Goal: Find specific page/section: Find specific page/section

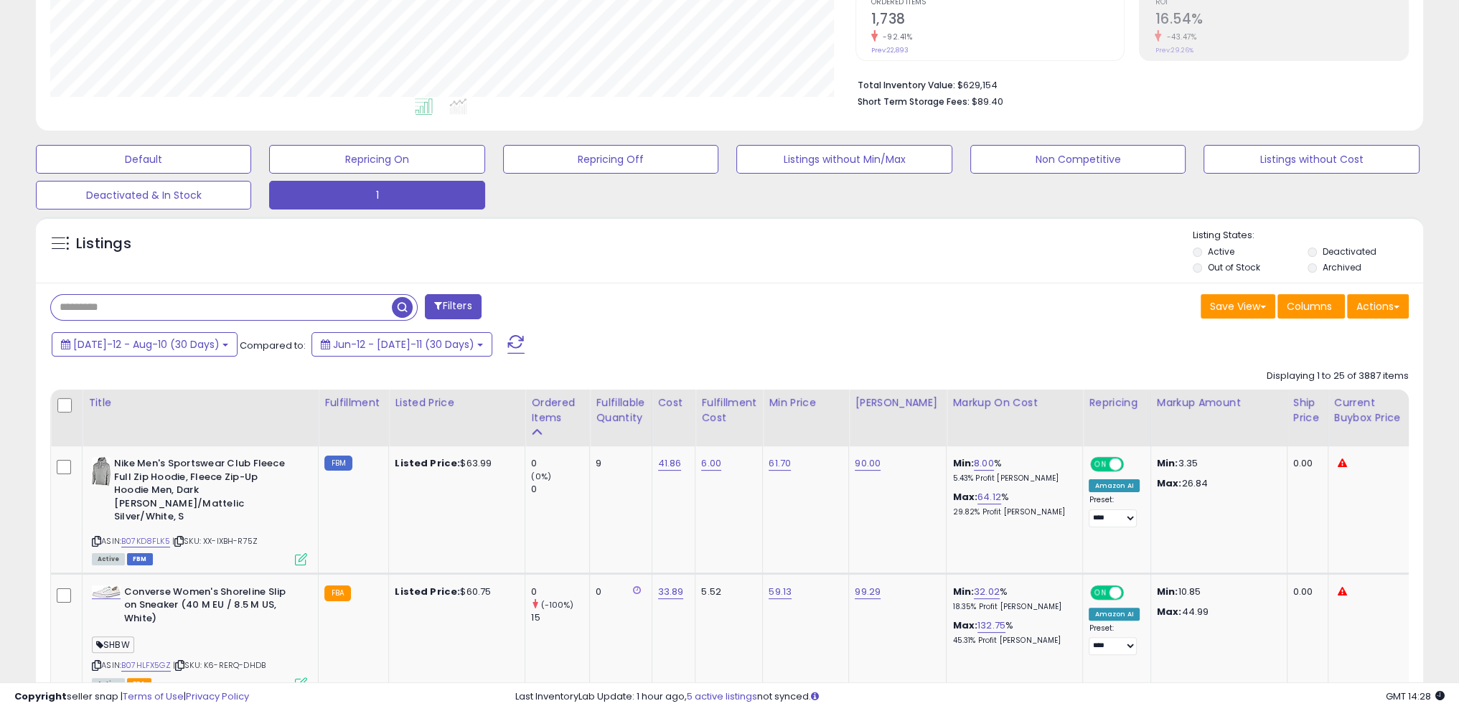
scroll to position [294, 804]
click at [507, 341] on span at bounding box center [515, 344] width 17 height 19
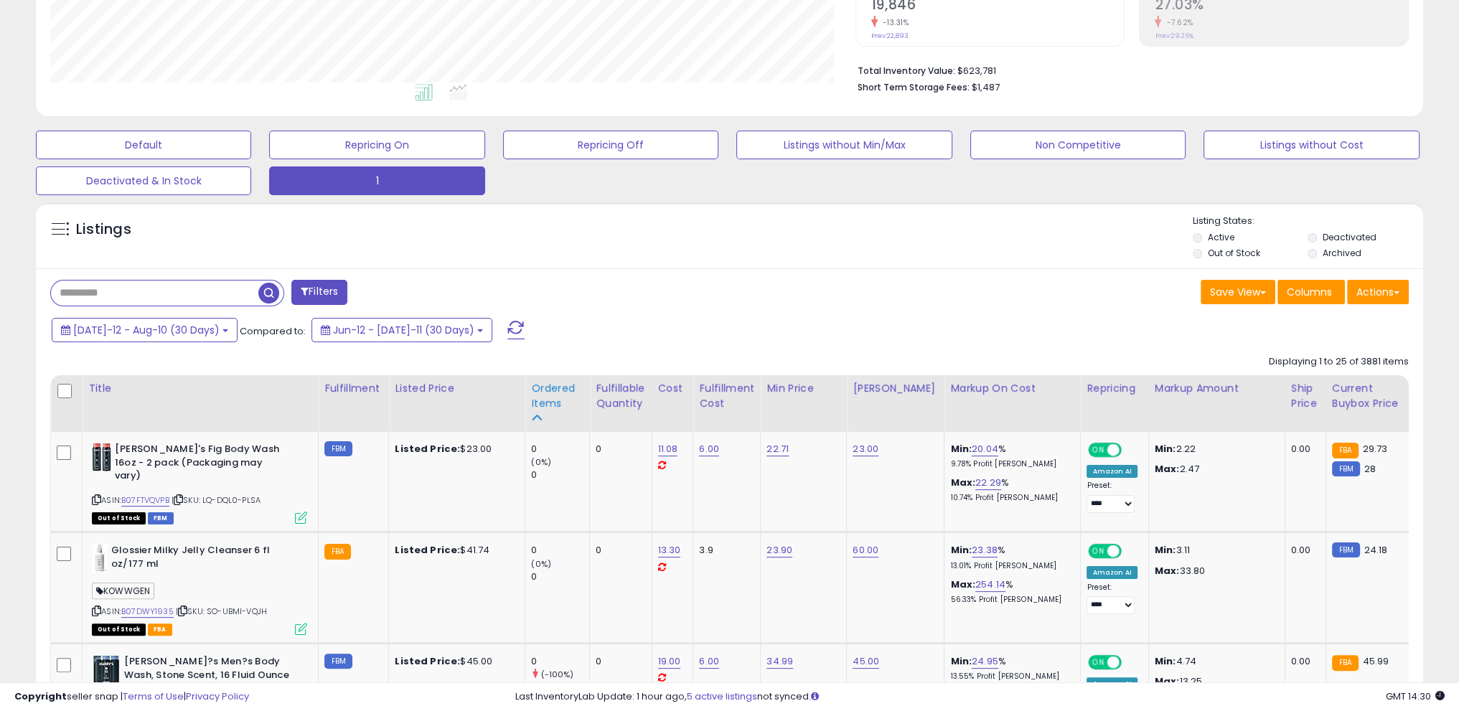
click at [549, 404] on div "Ordered Items" at bounding box center [557, 396] width 52 height 30
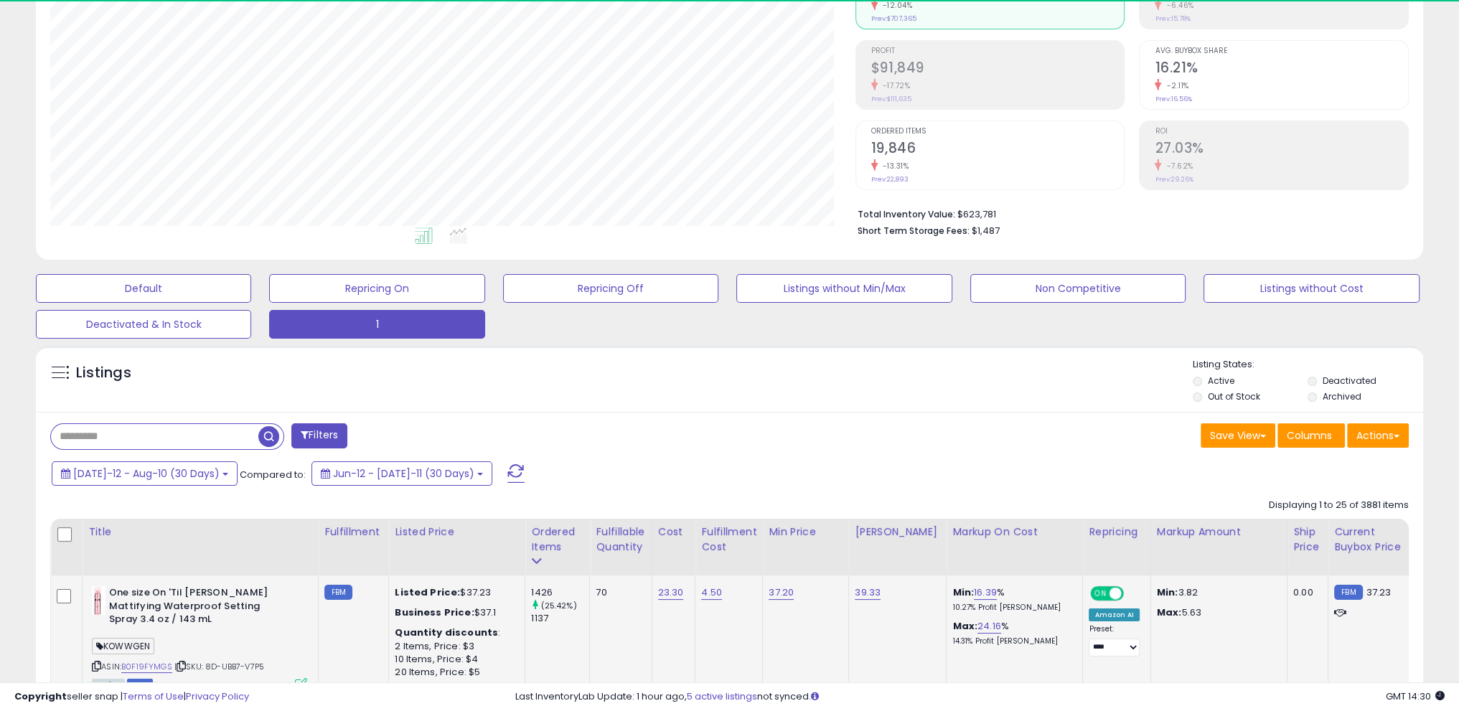
scroll to position [322, 0]
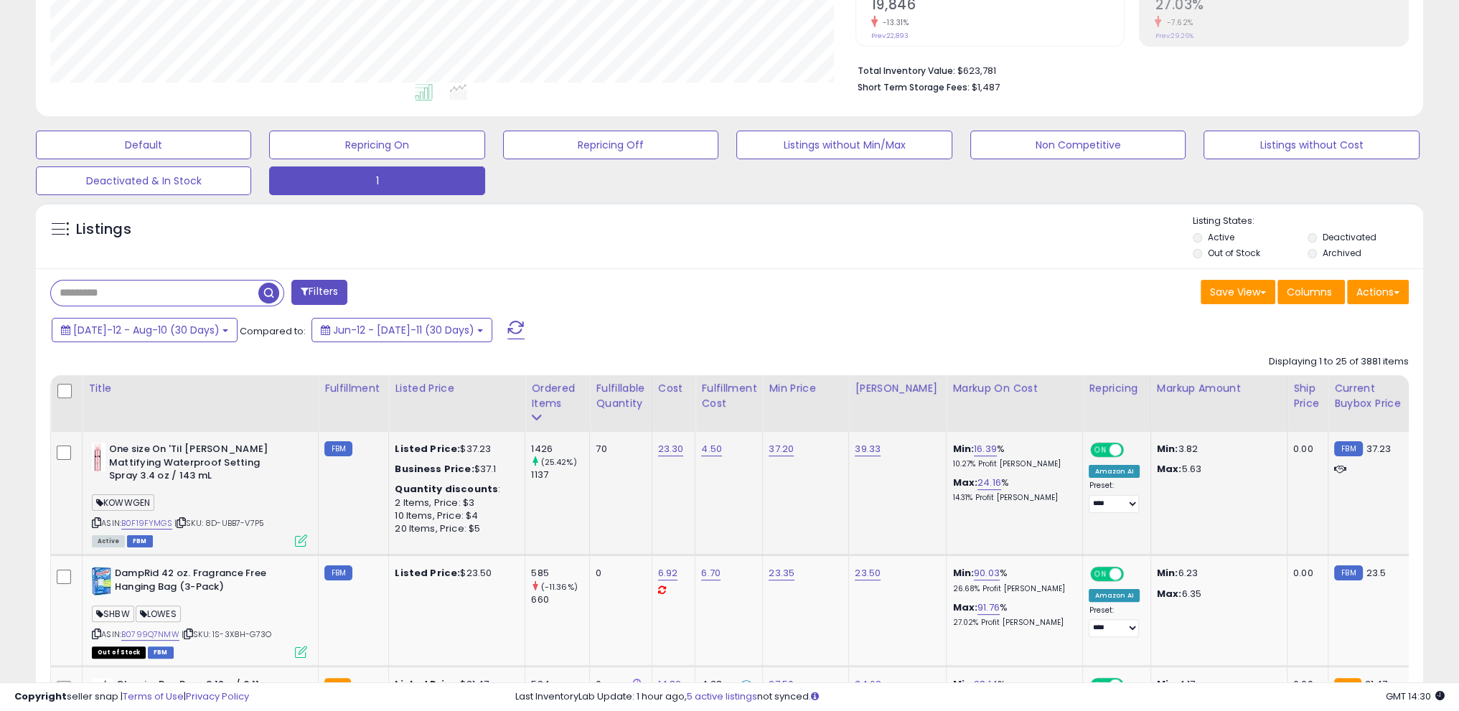
click at [183, 520] on icon at bounding box center [181, 523] width 9 height 8
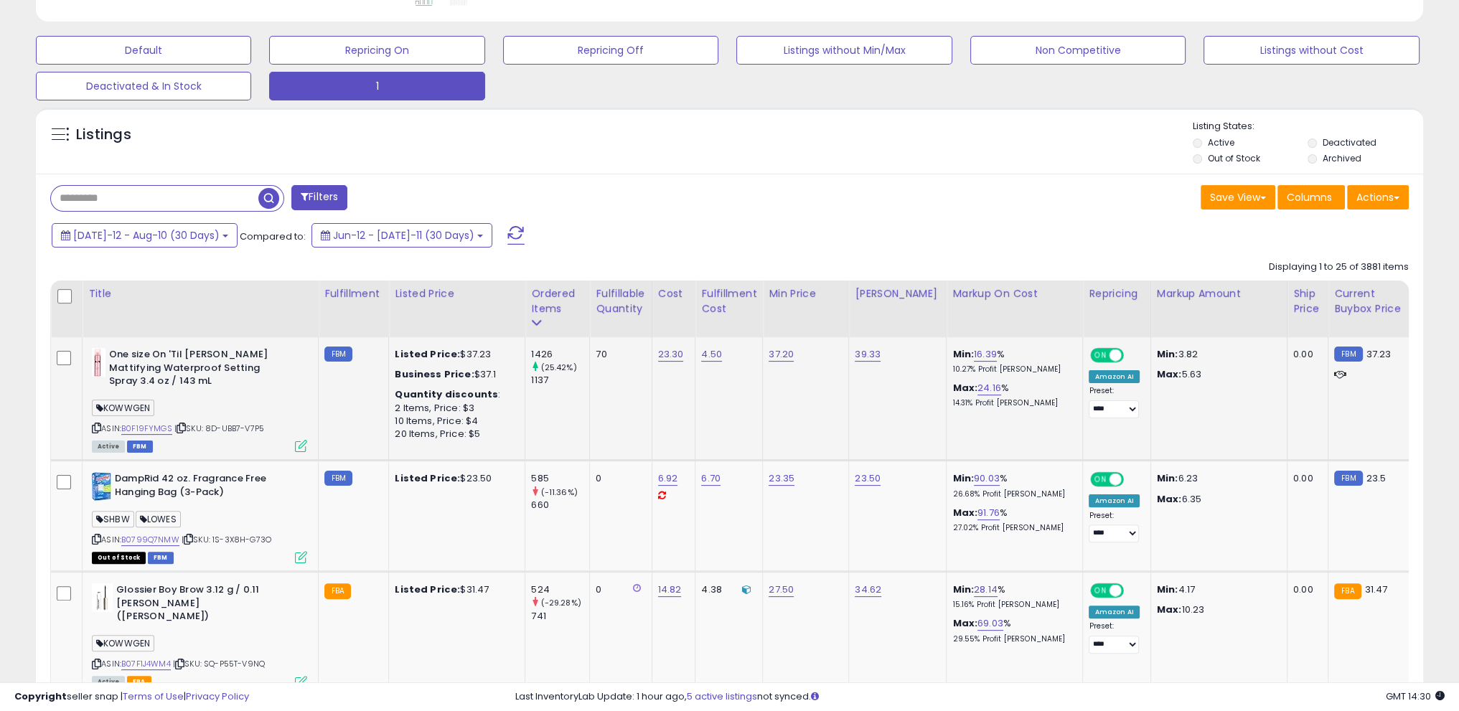
scroll to position [537, 0]
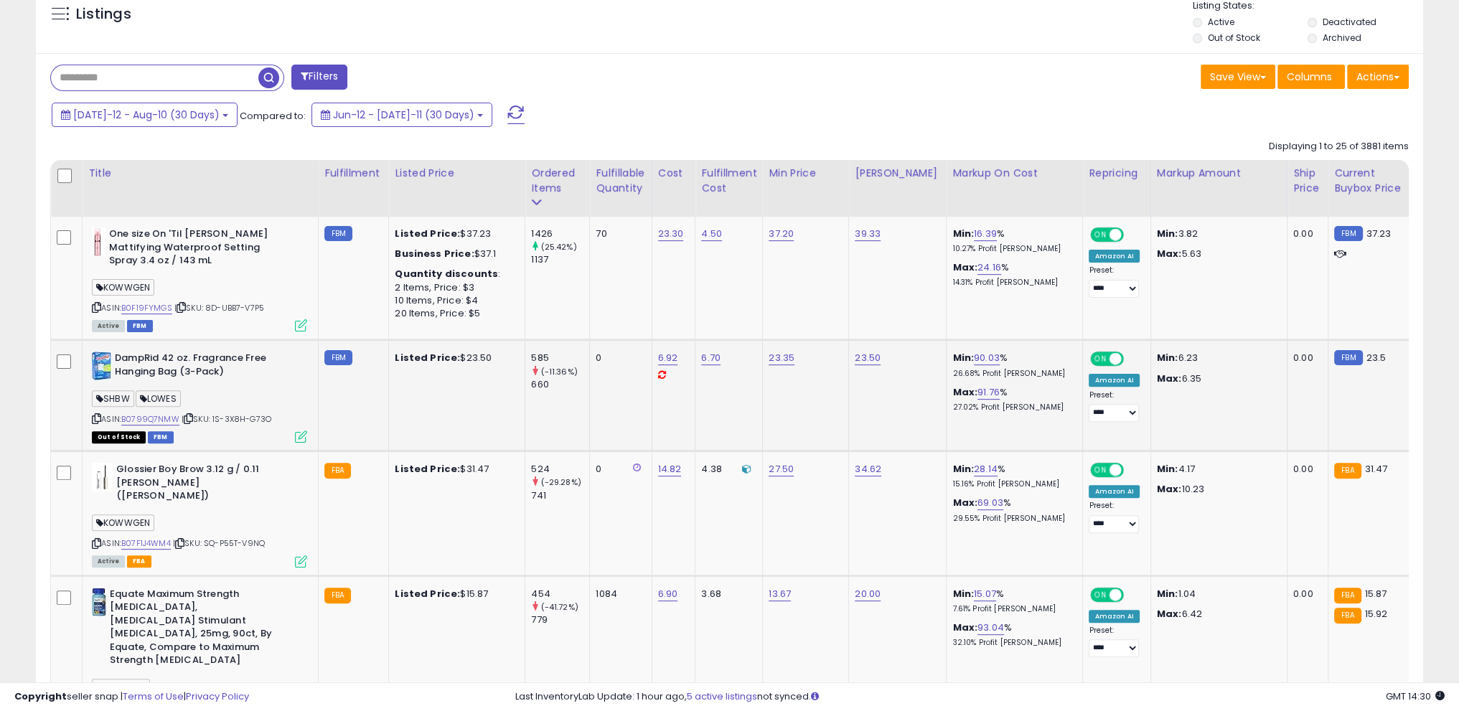
click at [189, 415] on icon at bounding box center [188, 419] width 9 height 8
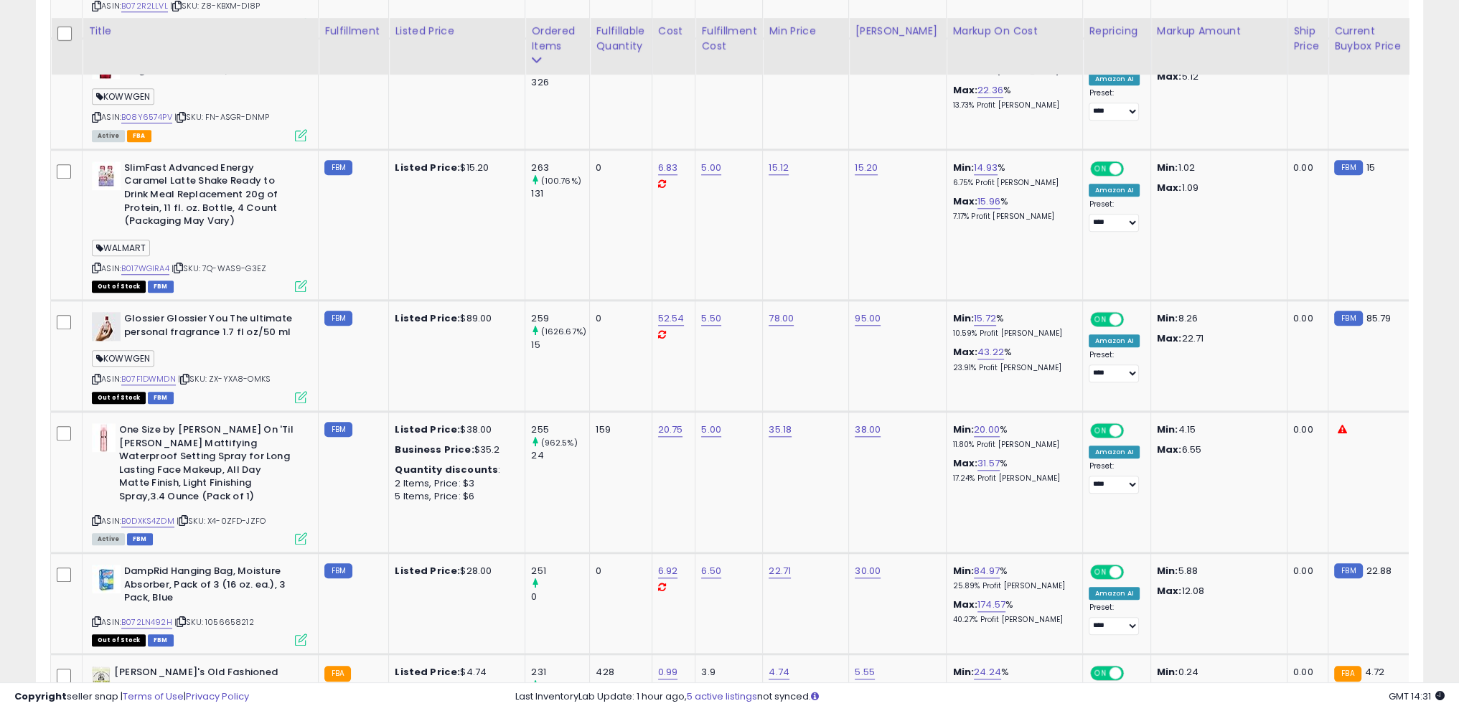
scroll to position [1829, 0]
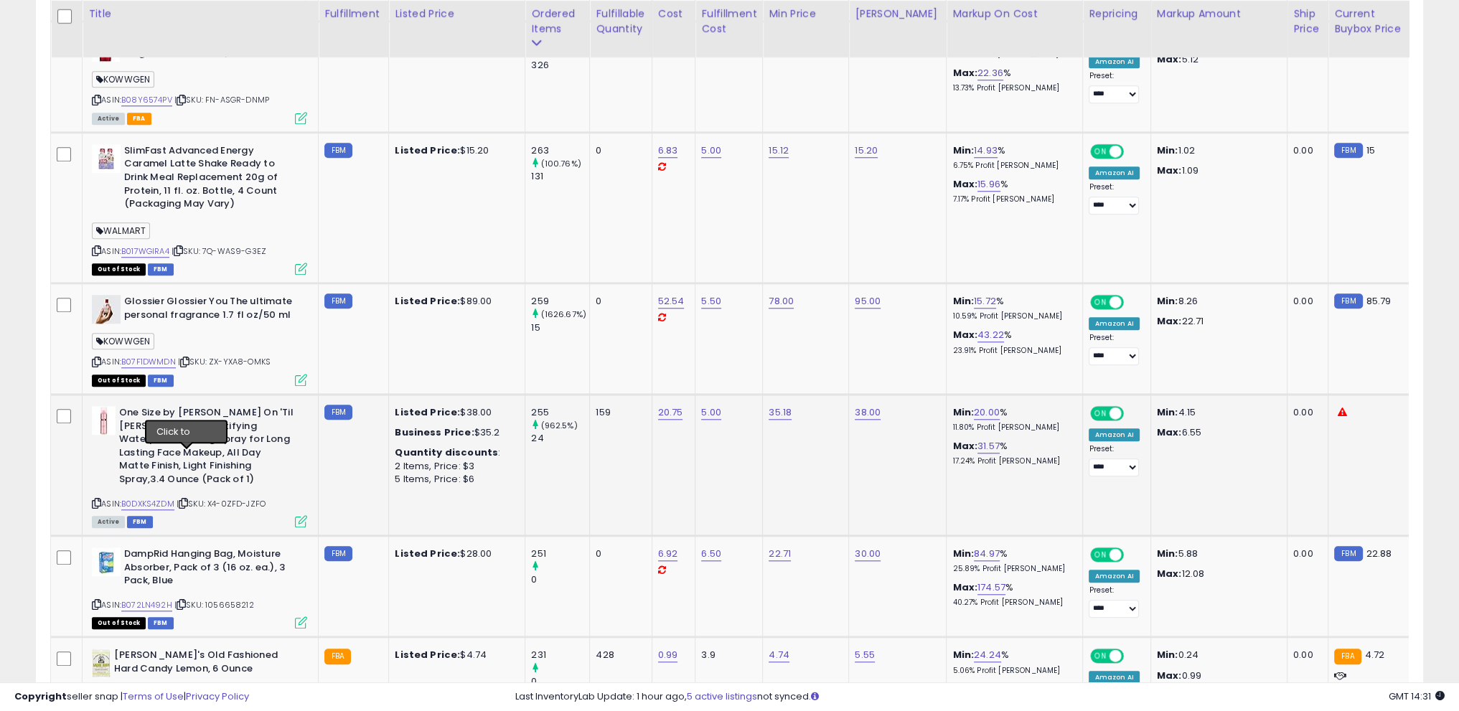
click at [187, 499] on icon at bounding box center [183, 503] width 9 height 8
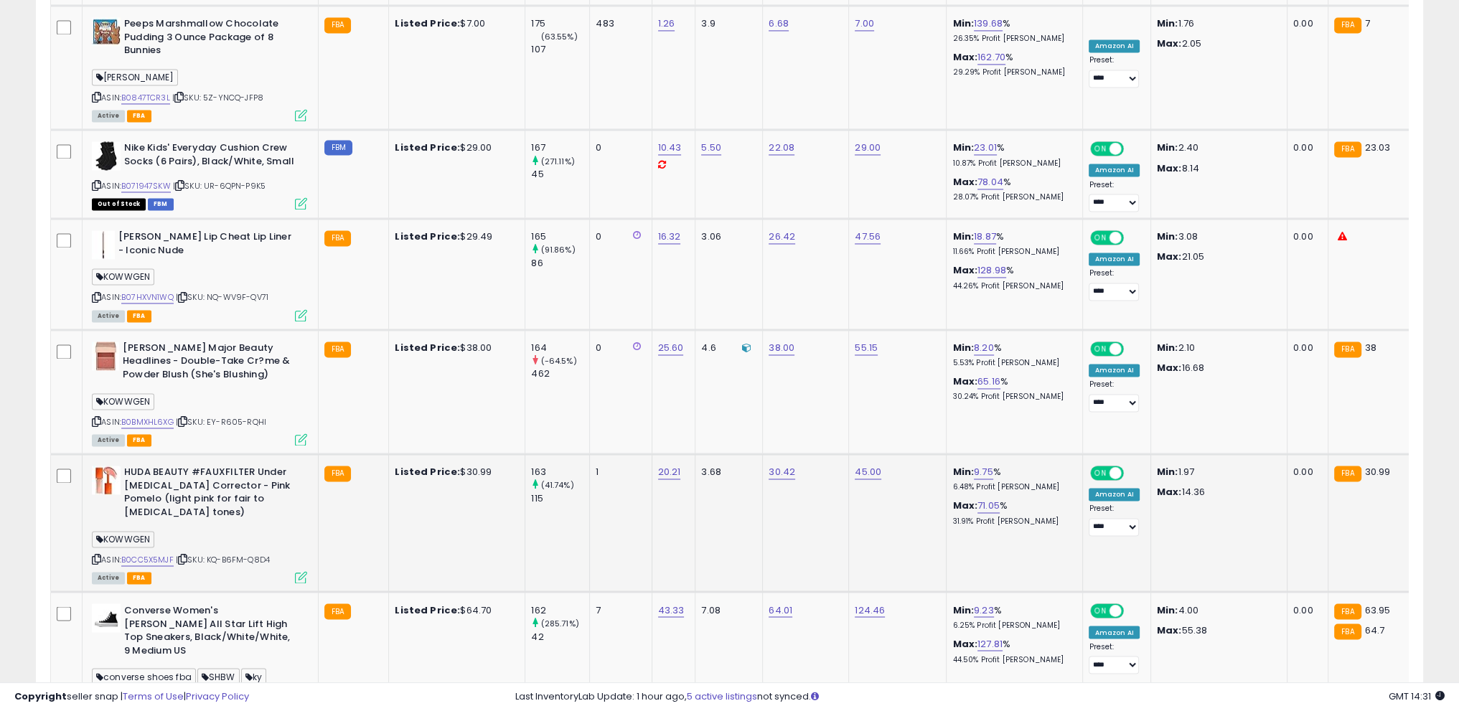
scroll to position [3135, 0]
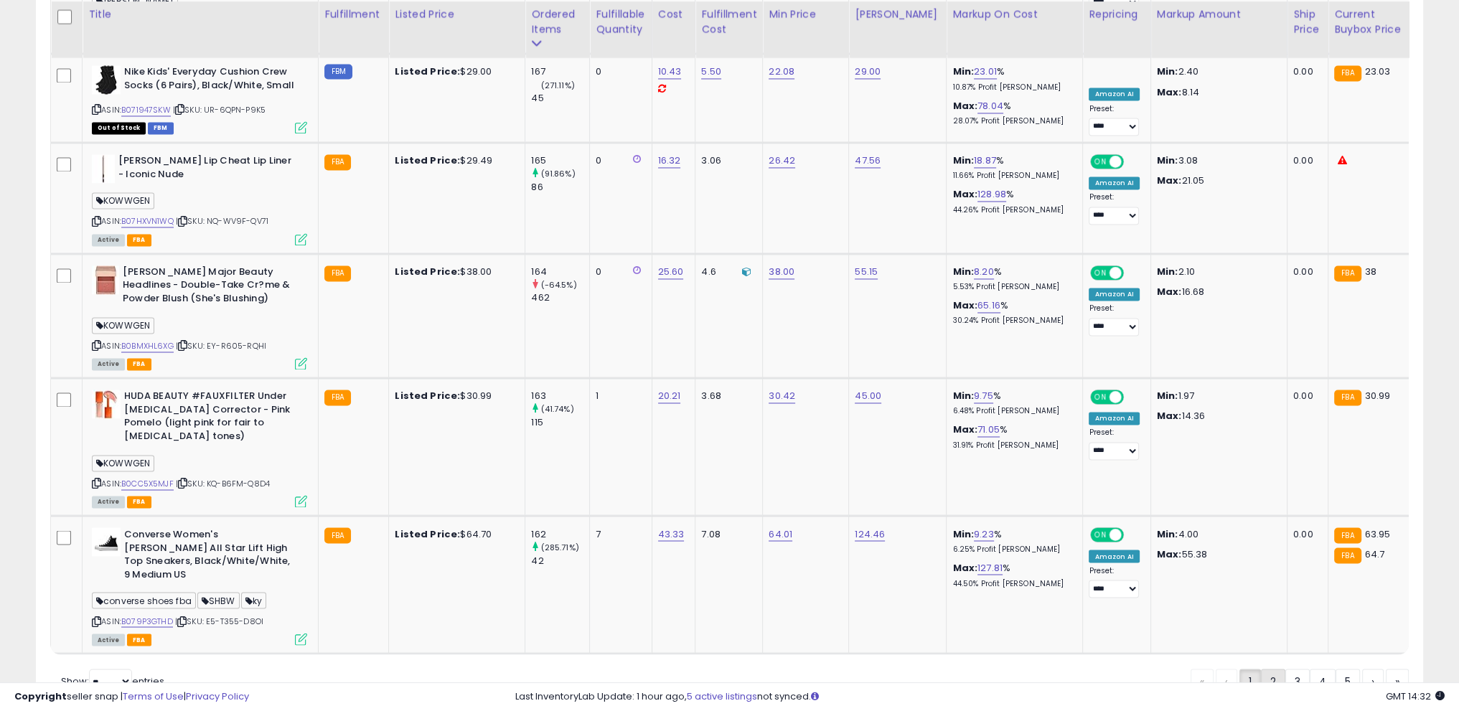
click at [1310, 669] on link "2" at bounding box center [1323, 681] width 26 height 24
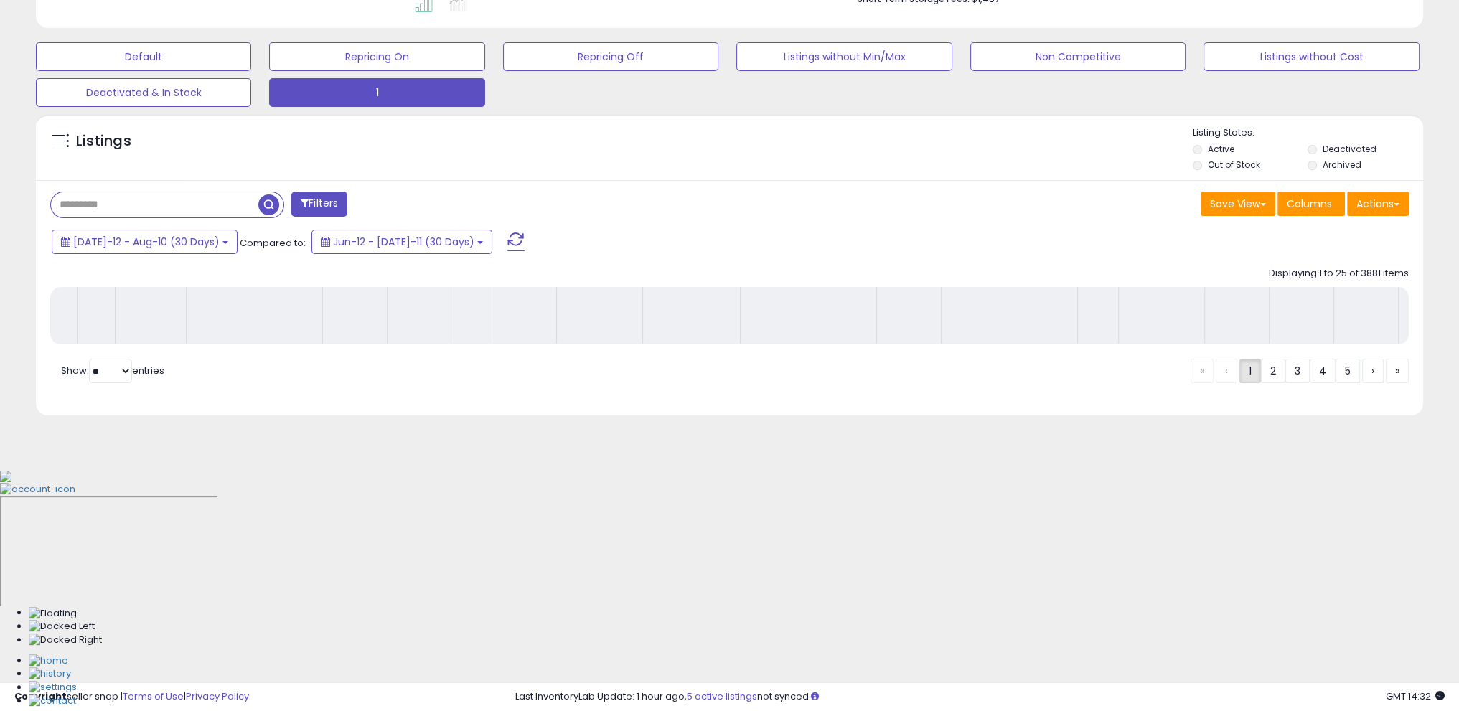
scroll to position [178, 0]
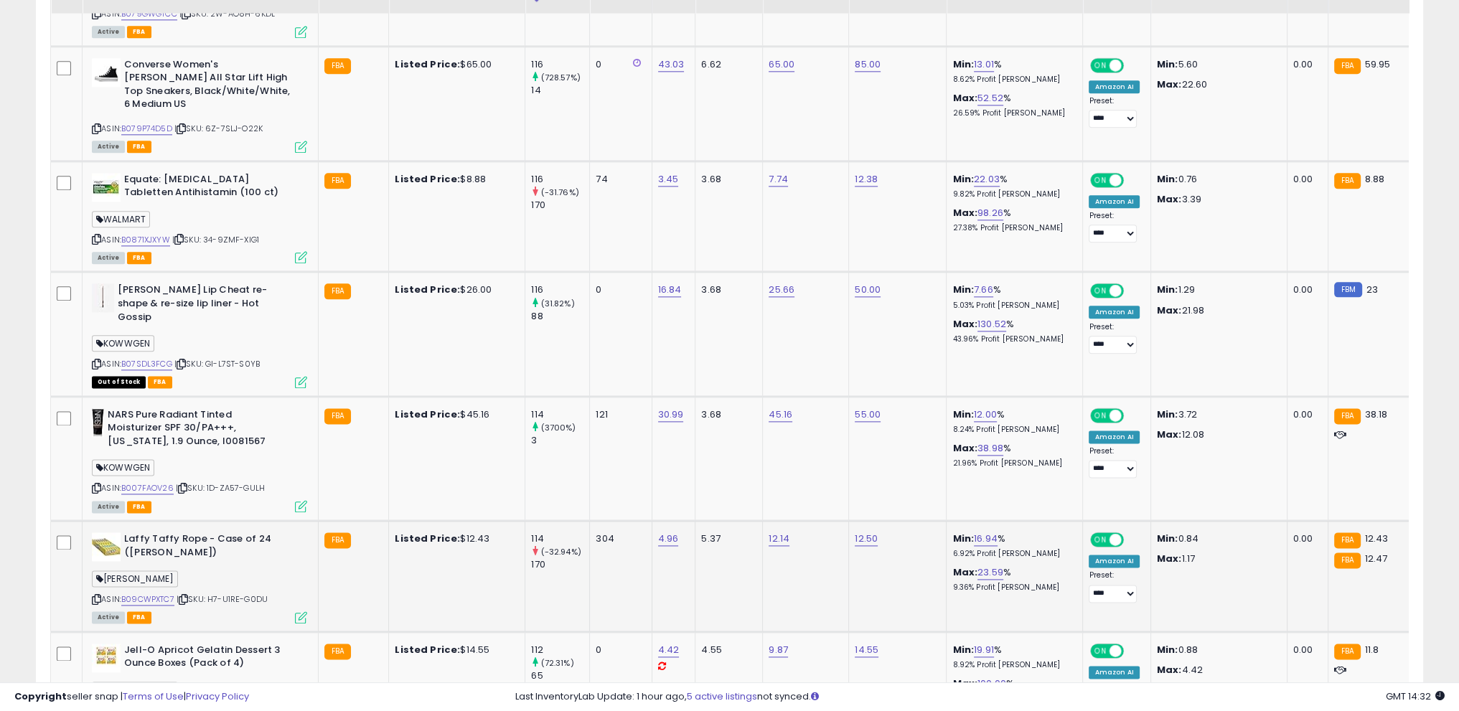
scroll to position [2546, 0]
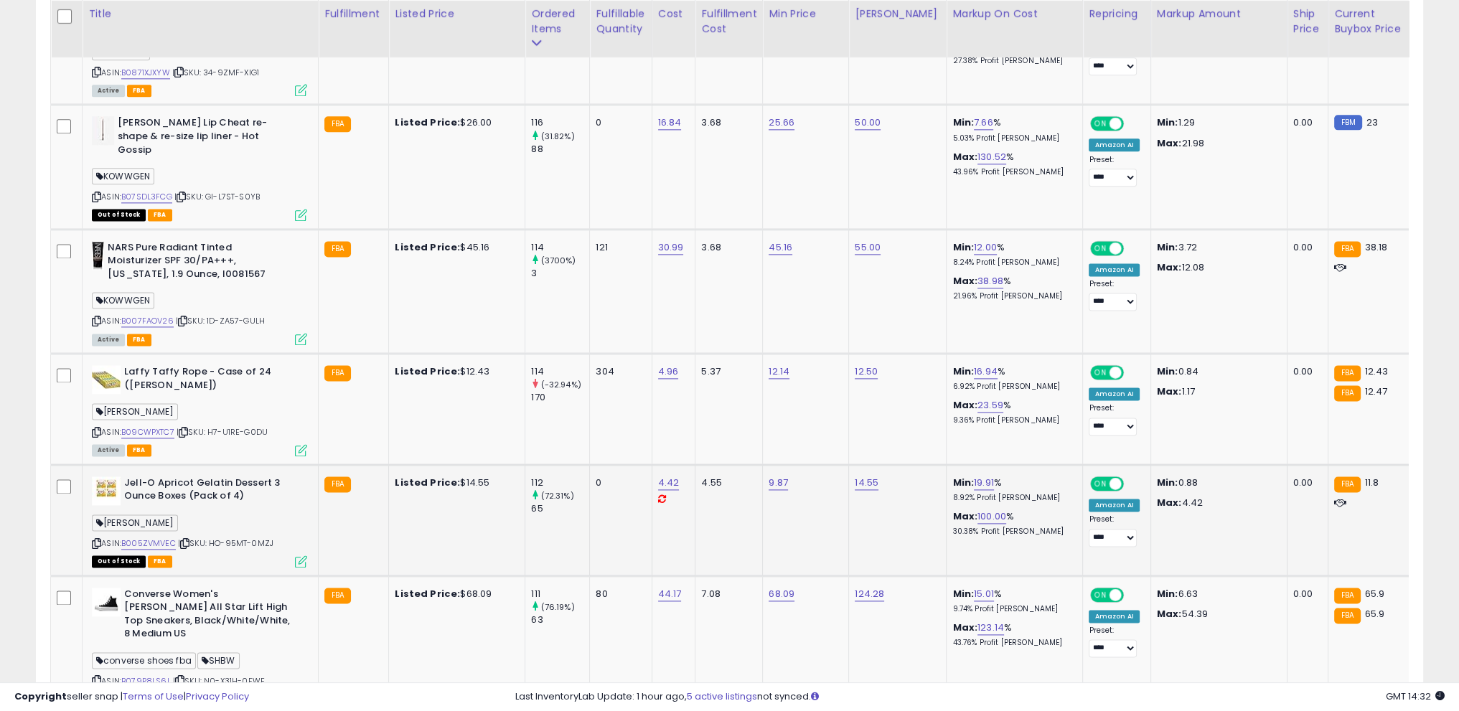
click at [89, 495] on div "Jell-O Apricot Gelatin Dessert 3 Ounce Boxes (Pack of 4) [PERSON_NAME] ASIN: B0…" at bounding box center [197, 522] width 219 height 90
click at [100, 540] on icon at bounding box center [96, 544] width 9 height 8
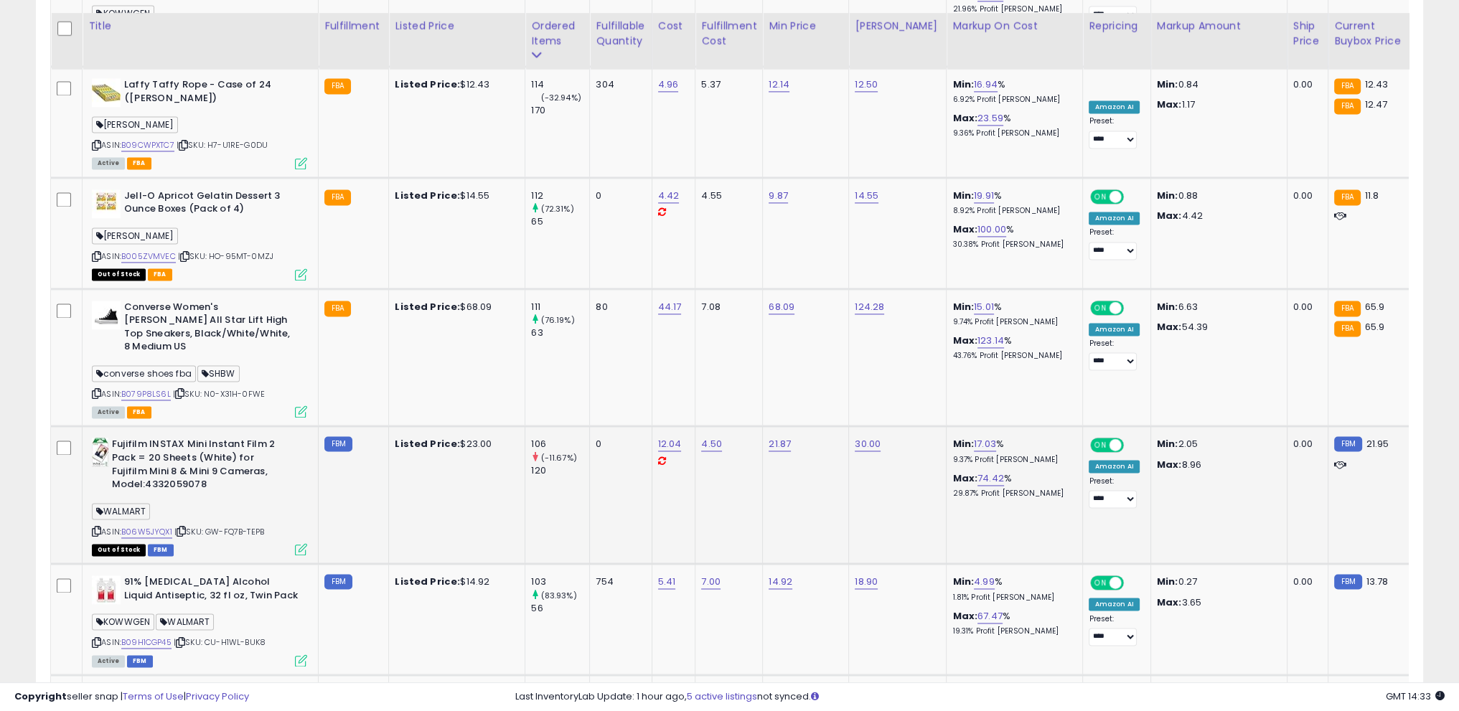
scroll to position [3049, 0]
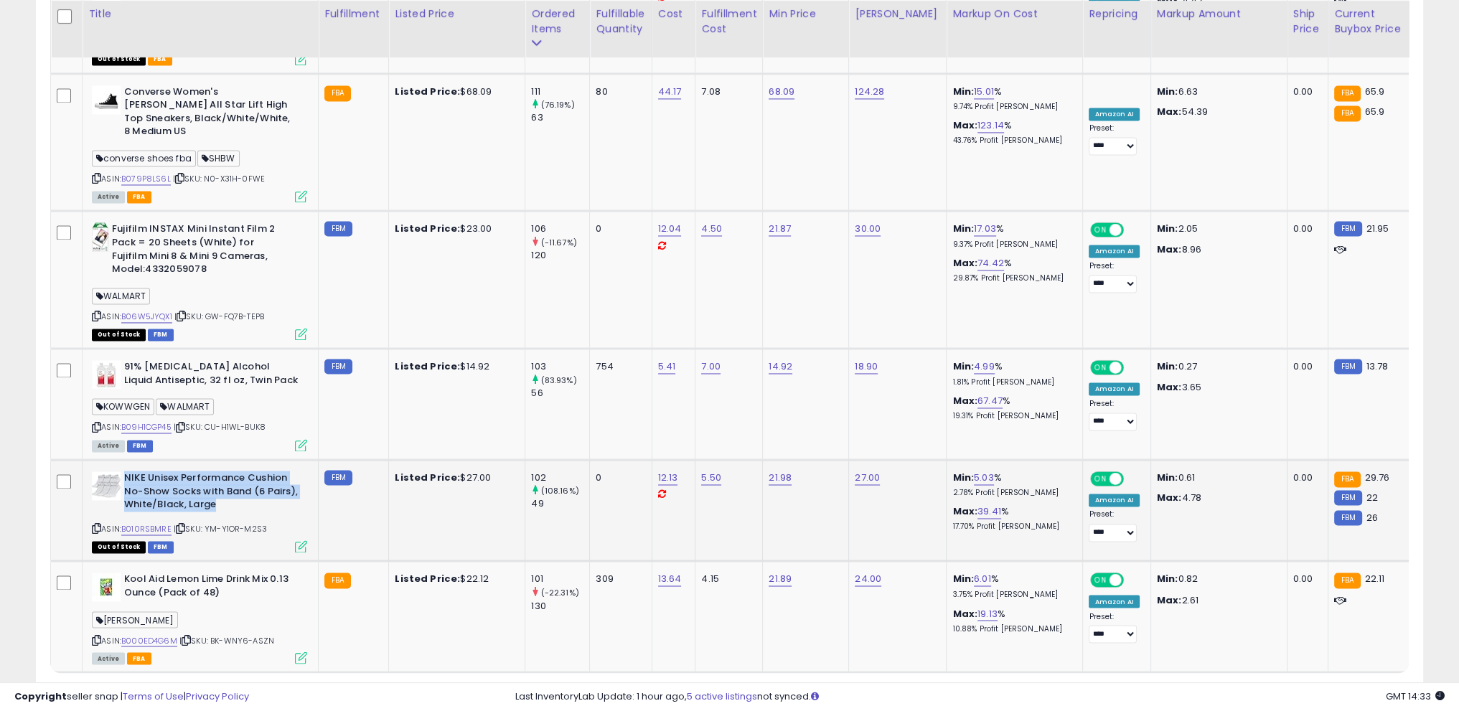
drag, startPoint x: 126, startPoint y: 413, endPoint x: 296, endPoint y: 452, distance: 175.3
click at [296, 471] on div "NIKE Unisex Performance Cushion No-Show Socks with Band (6 Pairs), White/Black,…" at bounding box center [197, 511] width 219 height 80
click at [181, 525] on icon at bounding box center [180, 529] width 9 height 8
click at [245, 471] on b "NIKE Unisex Performance Cushion No-Show Socks with Band (6 Pairs), White/Black,…" at bounding box center [211, 493] width 174 height 44
click at [179, 525] on icon at bounding box center [180, 529] width 9 height 8
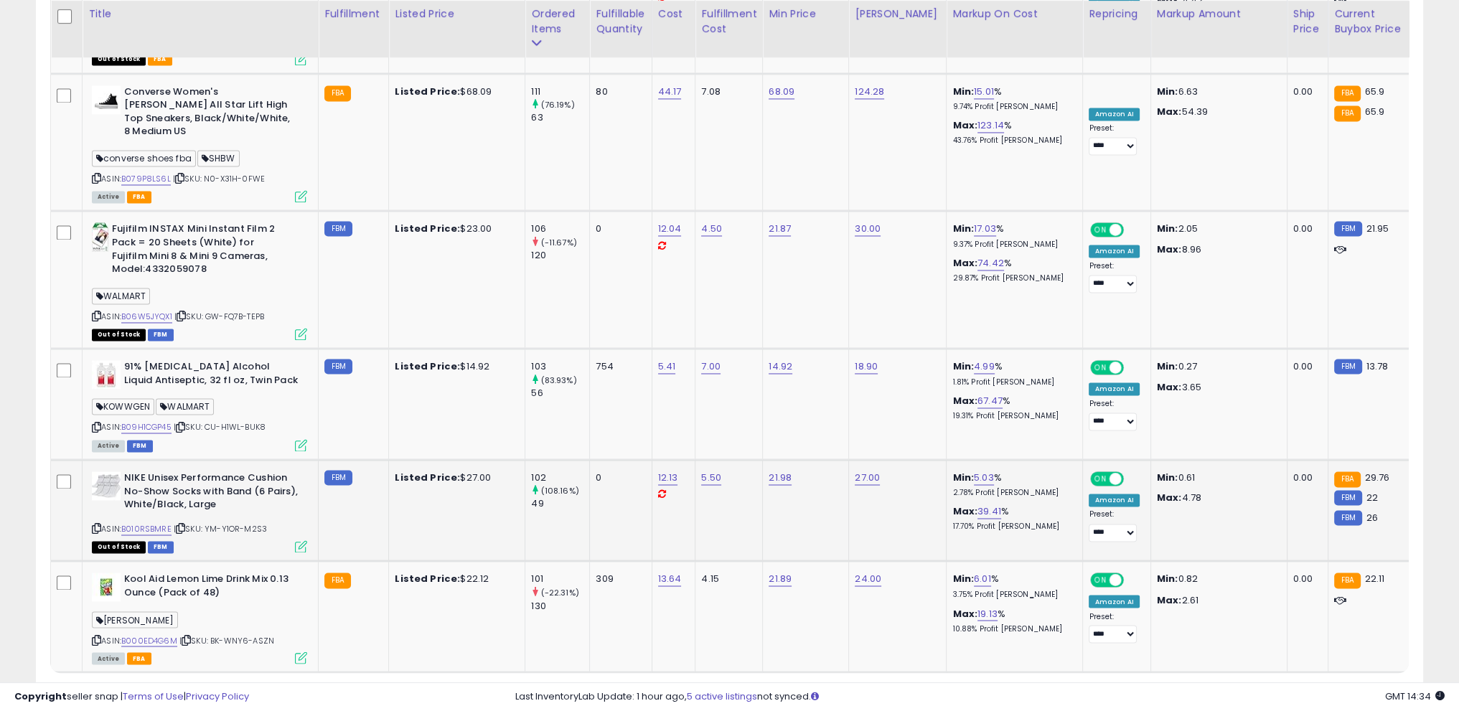
click at [185, 525] on icon at bounding box center [180, 529] width 9 height 8
click at [1336, 688] on link "3" at bounding box center [1348, 700] width 24 height 24
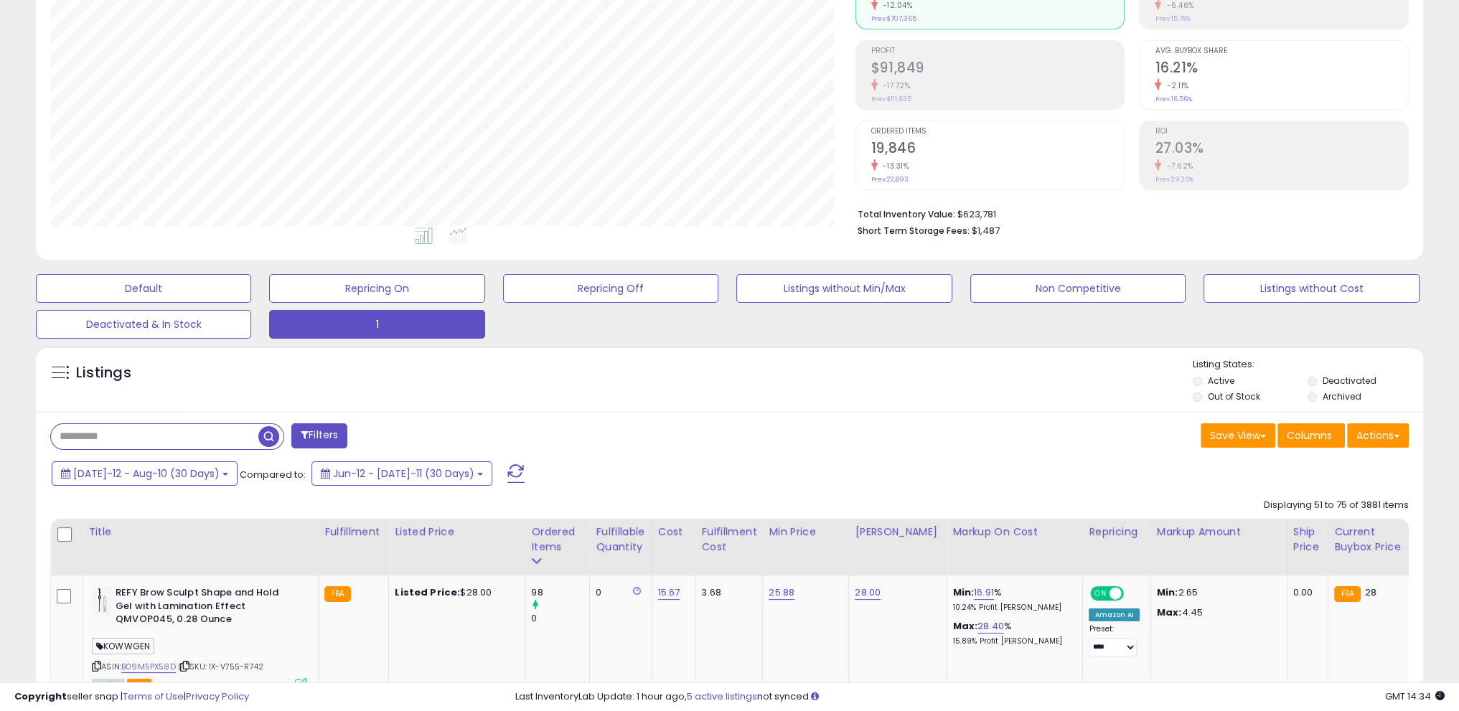
click at [360, 399] on div "Listings" at bounding box center [729, 382] width 1387 height 49
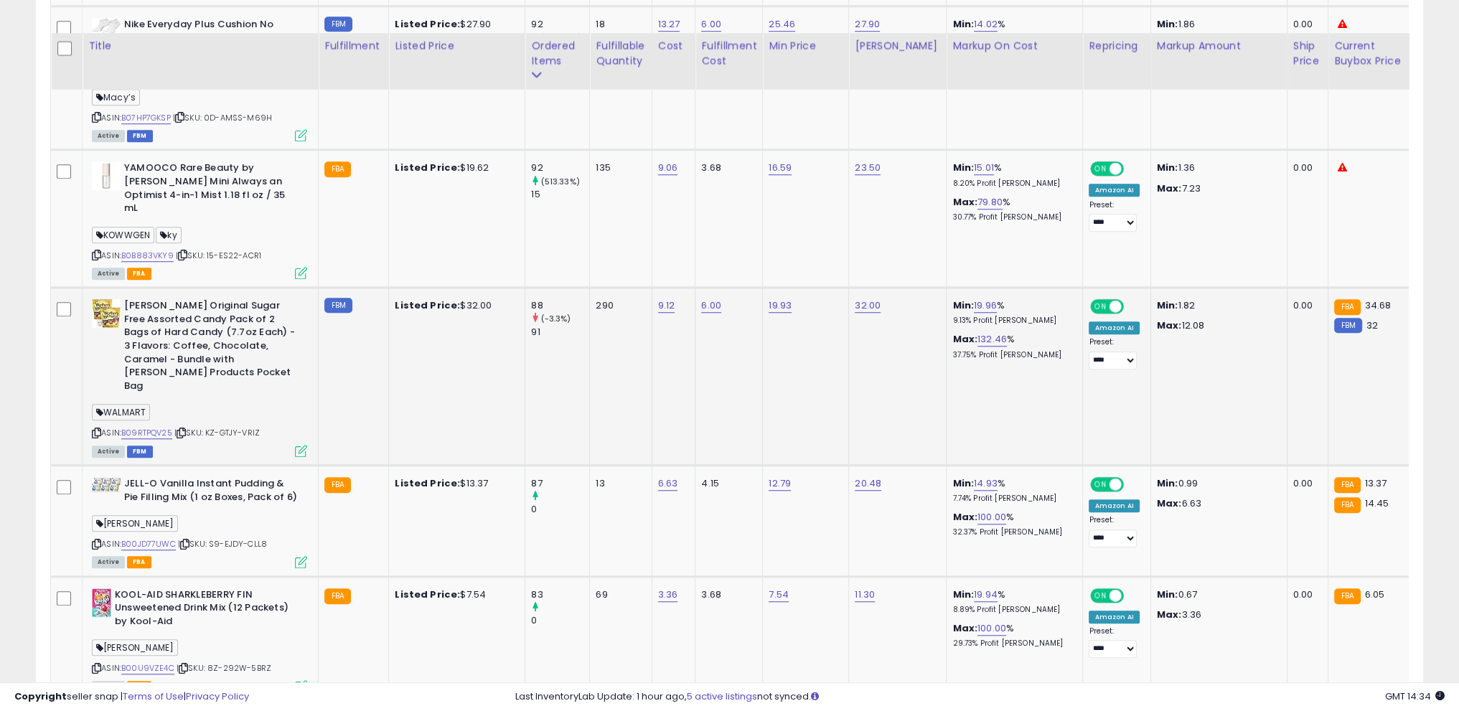
scroll to position [1613, 0]
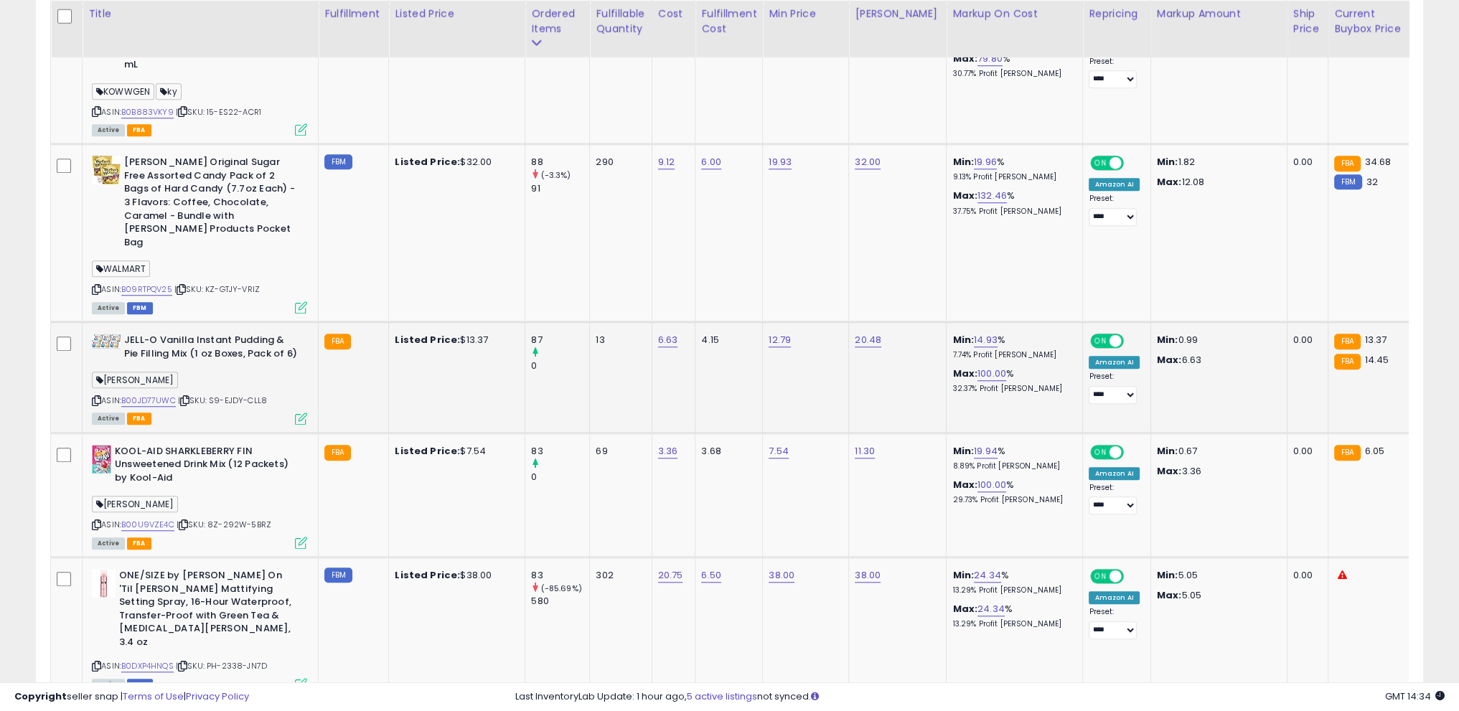
click at [98, 397] on icon at bounding box center [96, 401] width 9 height 8
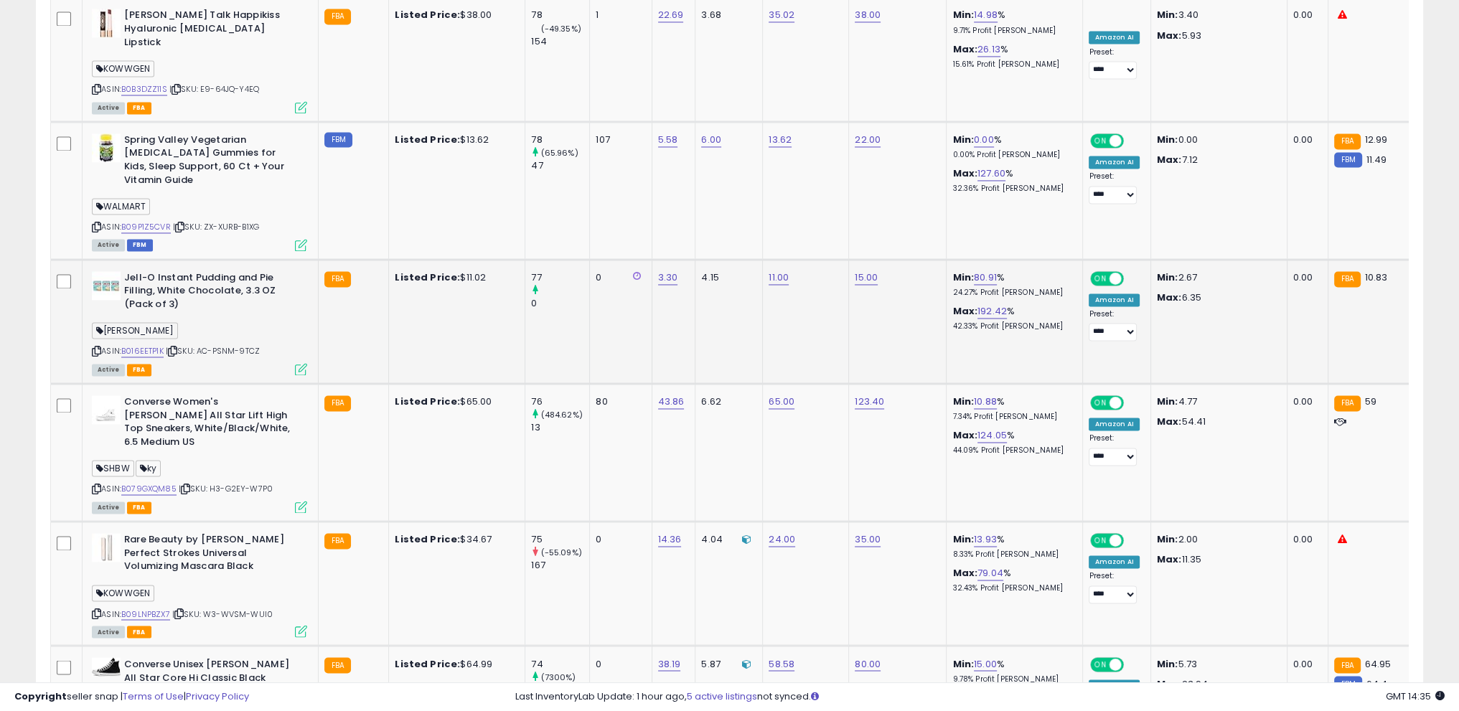
scroll to position [3049, 0]
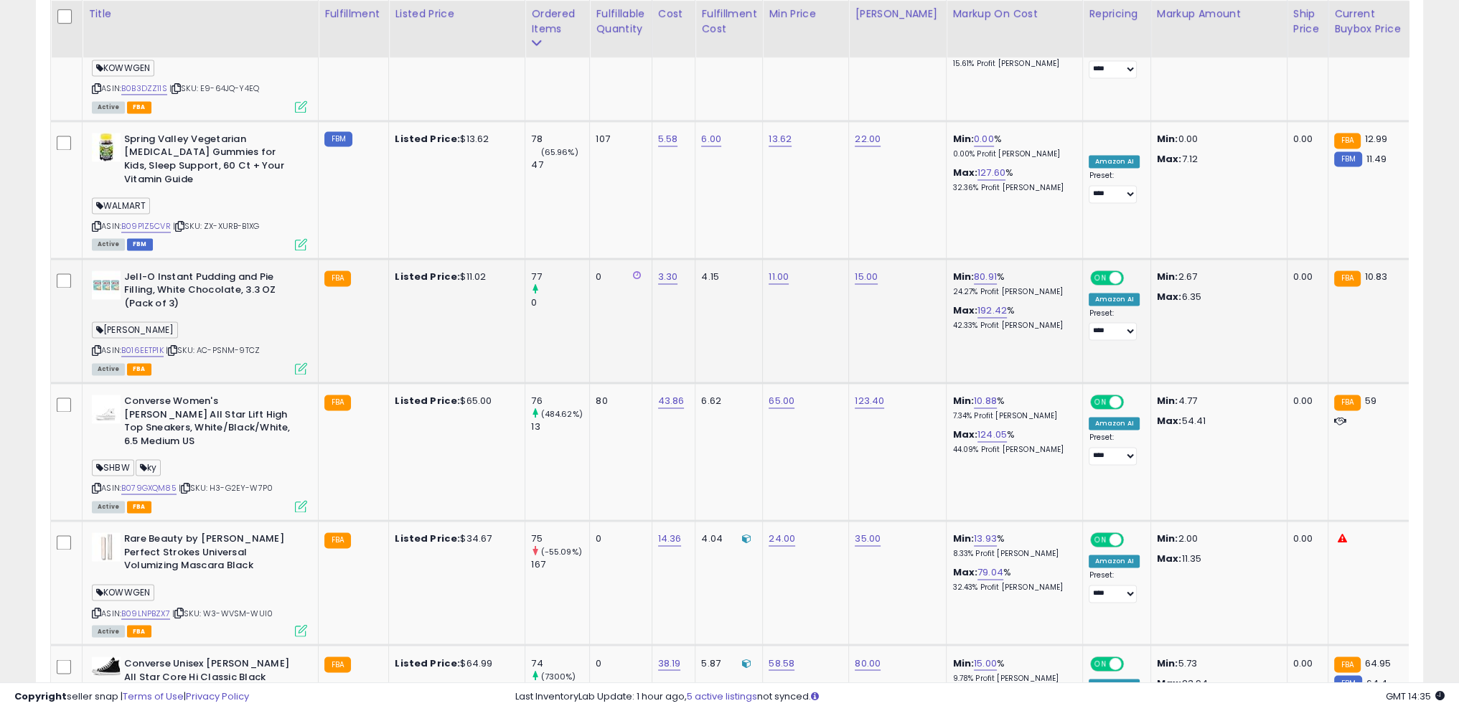
click at [93, 347] on icon at bounding box center [96, 351] width 9 height 8
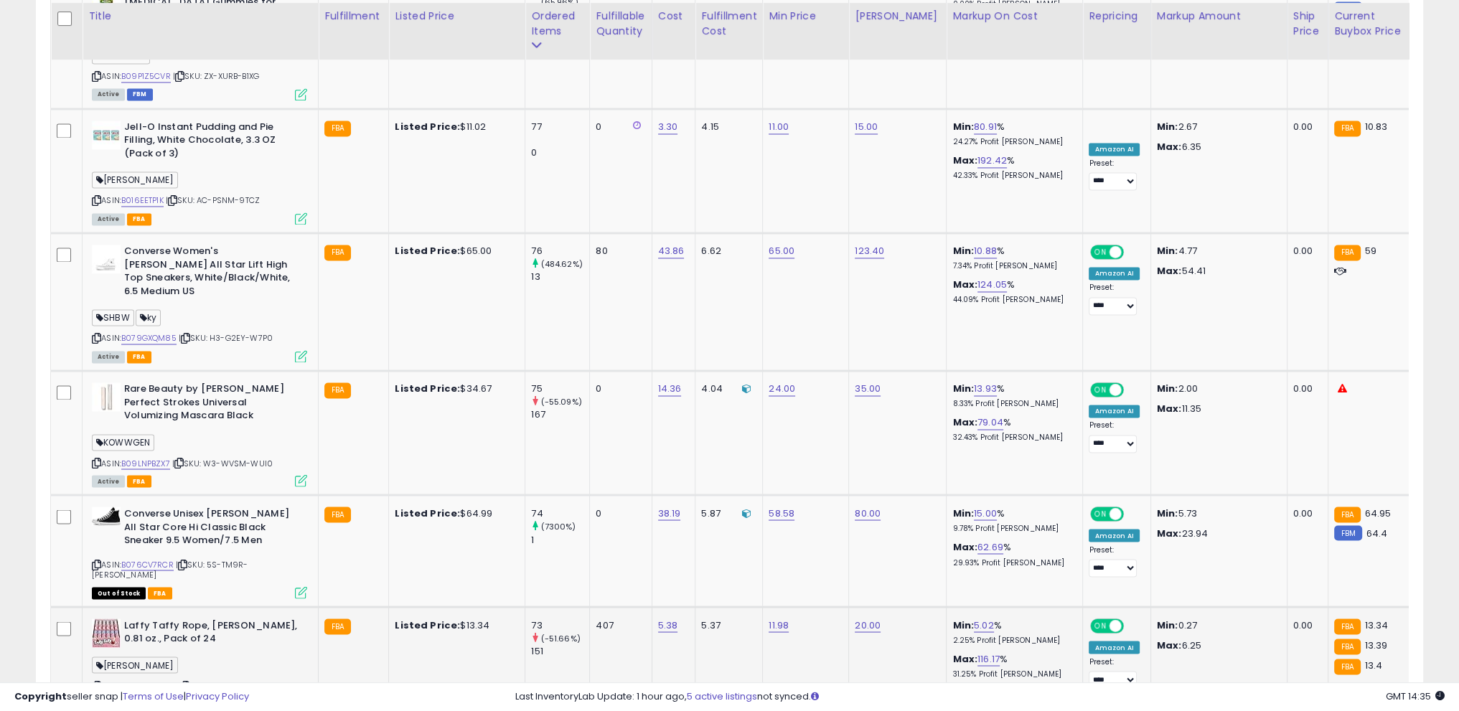
scroll to position [3201, 0]
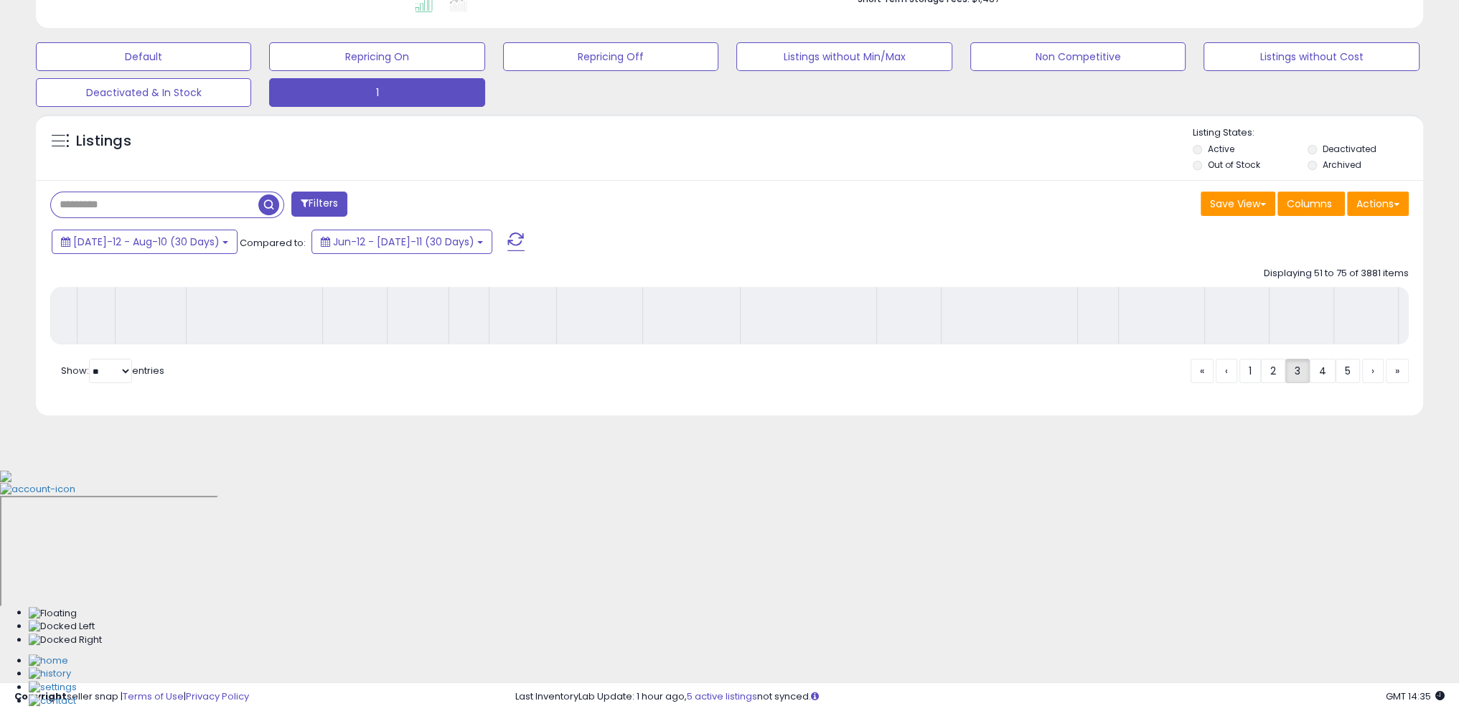
scroll to position [178, 0]
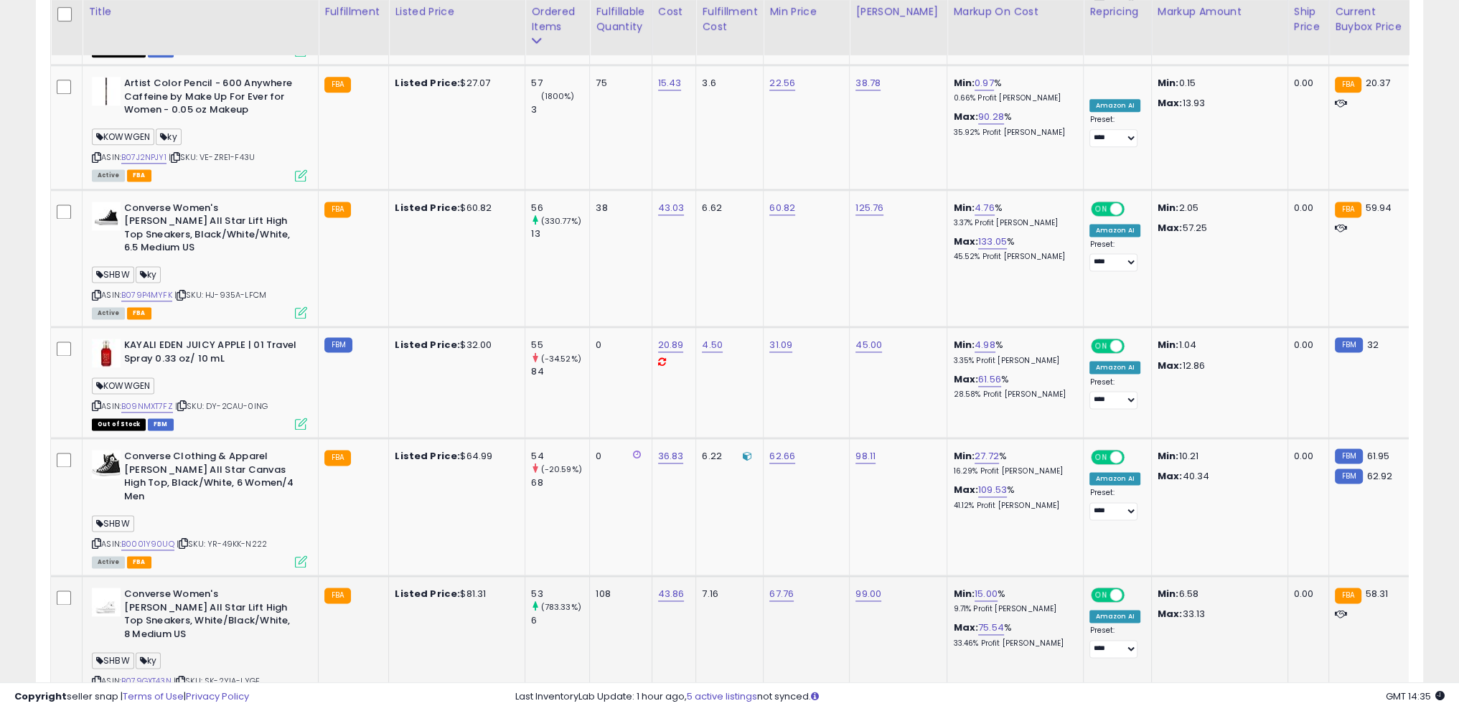
scroll to position [2584, 0]
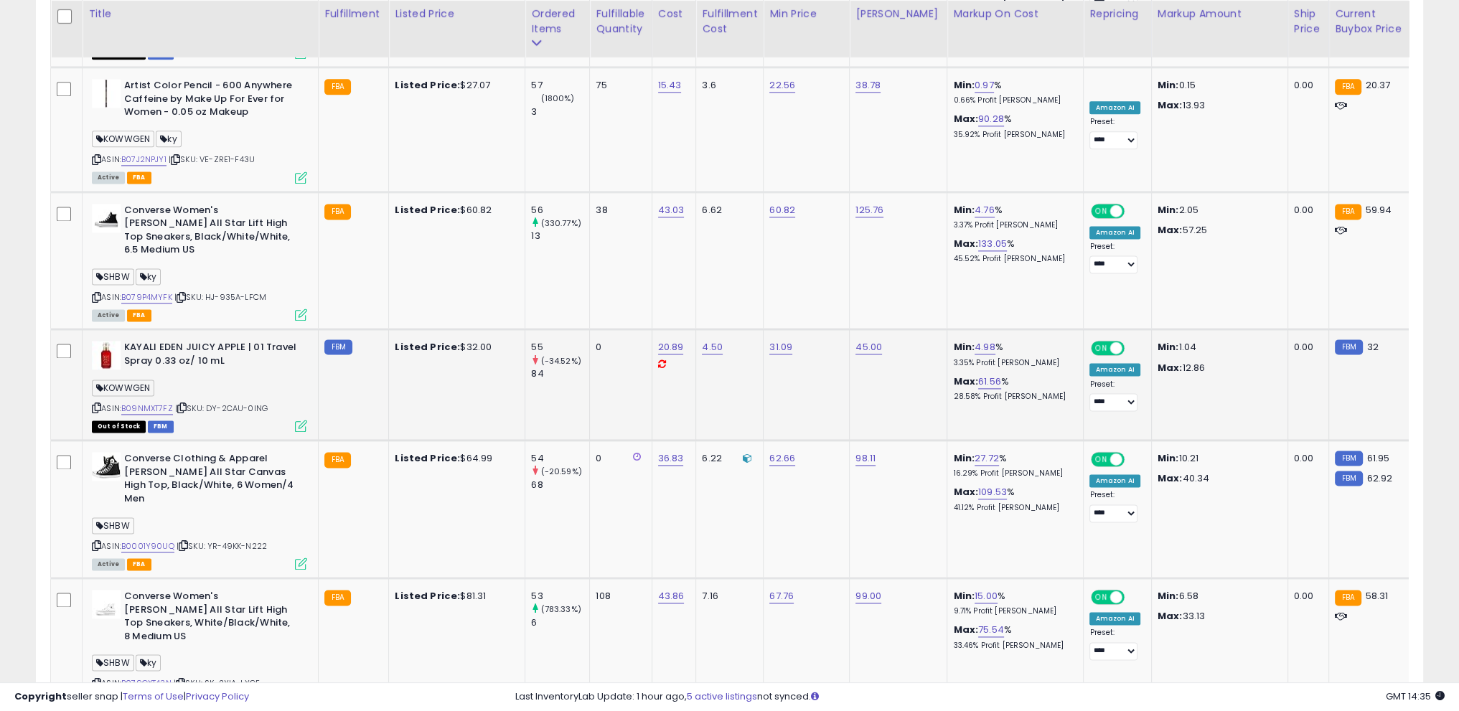
drag, startPoint x: 123, startPoint y: 265, endPoint x: 218, endPoint y: 286, distance: 97.8
click at [218, 329] on td "KAYALI EDEN JUICY APPLE | 01 Travel Spray 0.33 oz/ 10 mL KOWWGEN ASIN: B09NMXT7…" at bounding box center [201, 384] width 236 height 111
click at [241, 341] on b "KAYALI EDEN JUICY APPLE | 01 Travel Spray 0.33 oz/ 10 mL" at bounding box center [211, 356] width 174 height 30
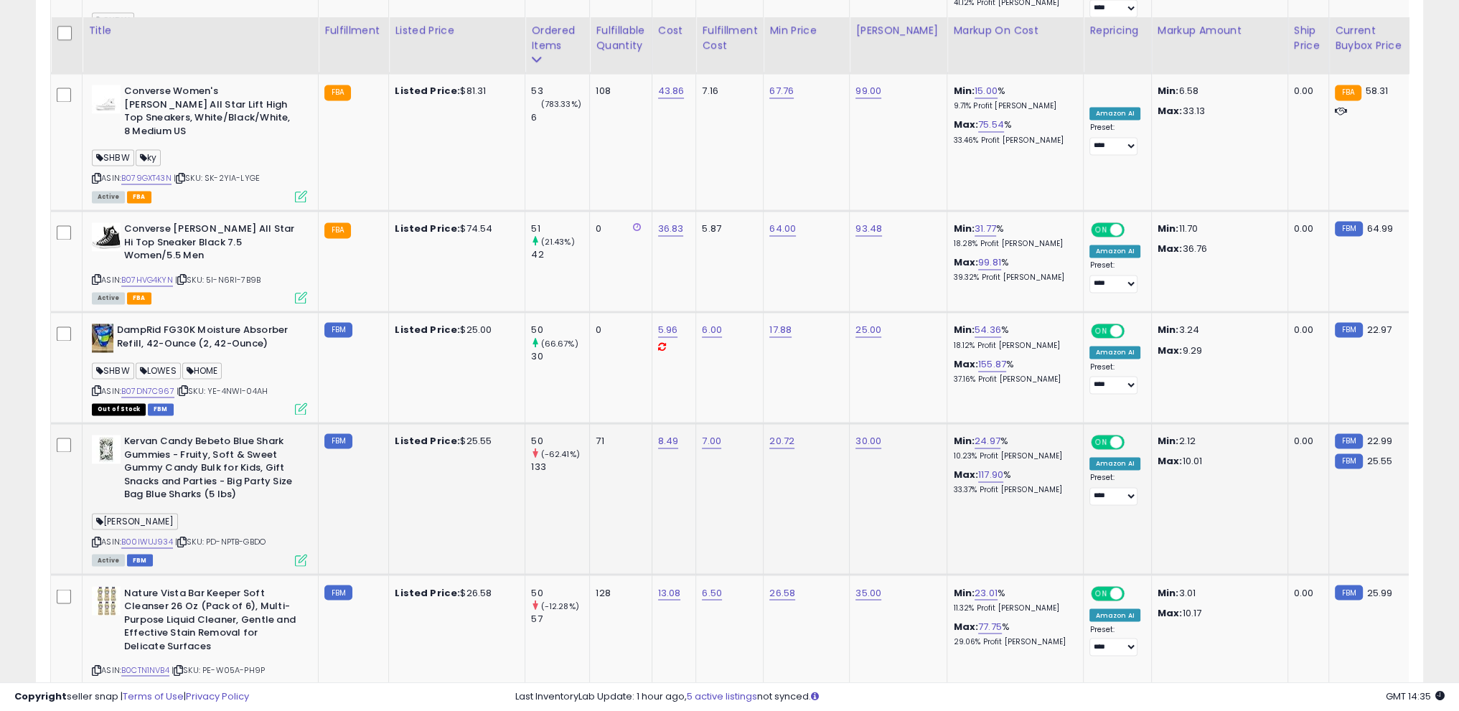
scroll to position [3111, 0]
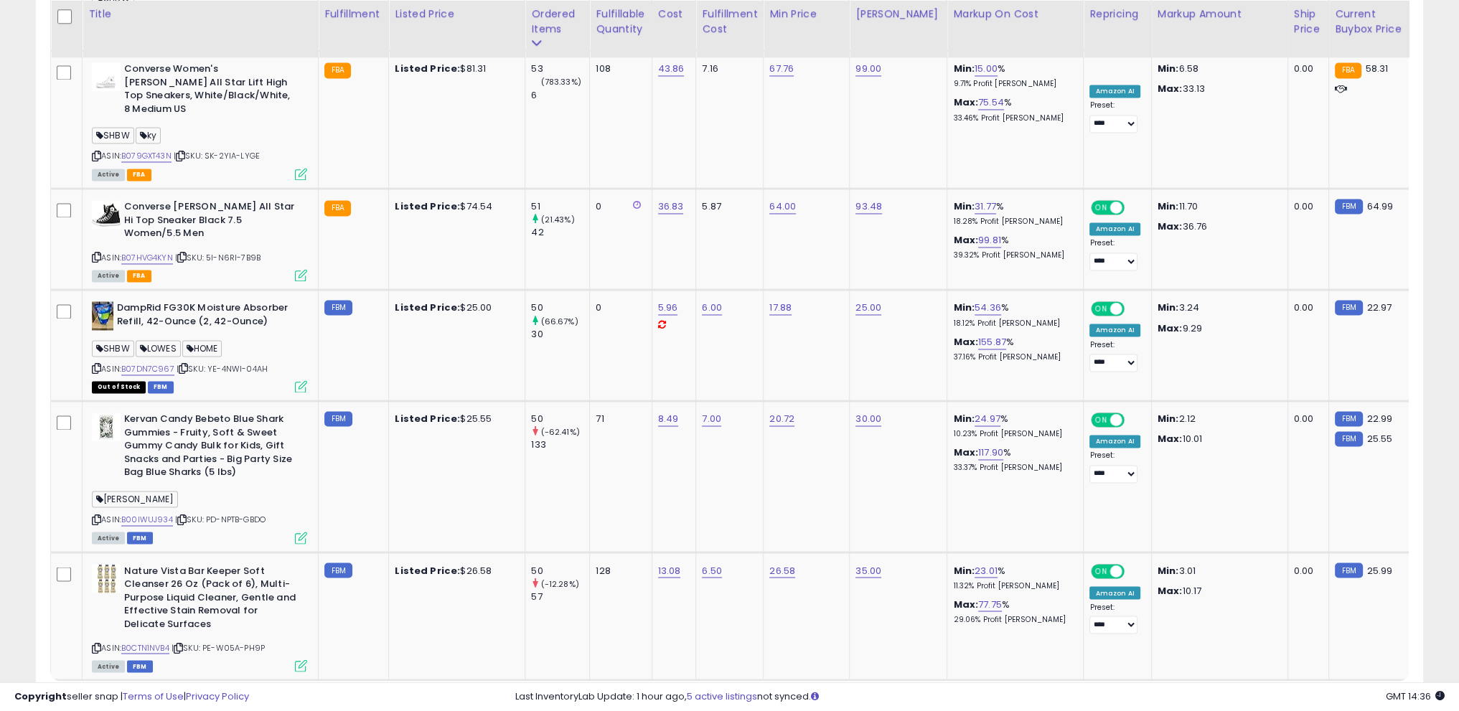
click at [1362, 695] on link "5" at bounding box center [1373, 707] width 22 height 24
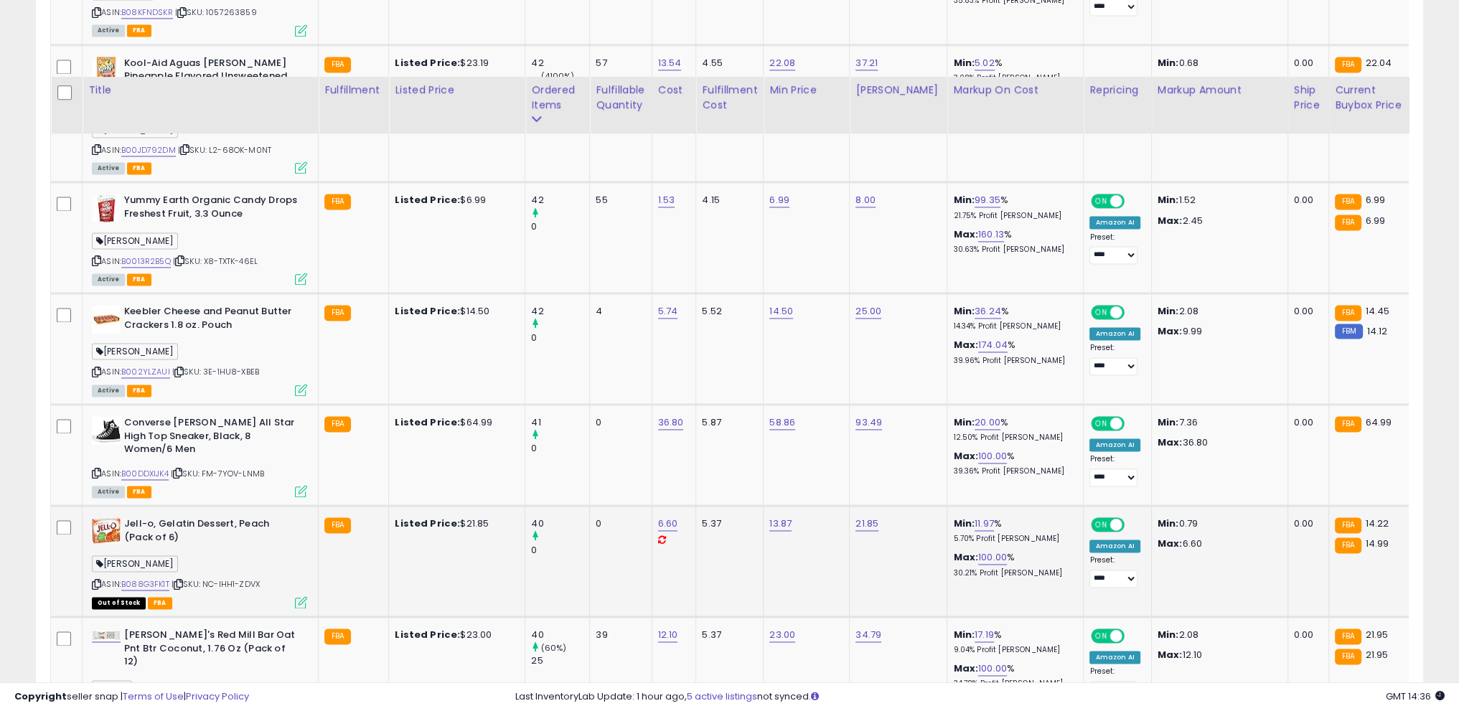
scroll to position [2977, 0]
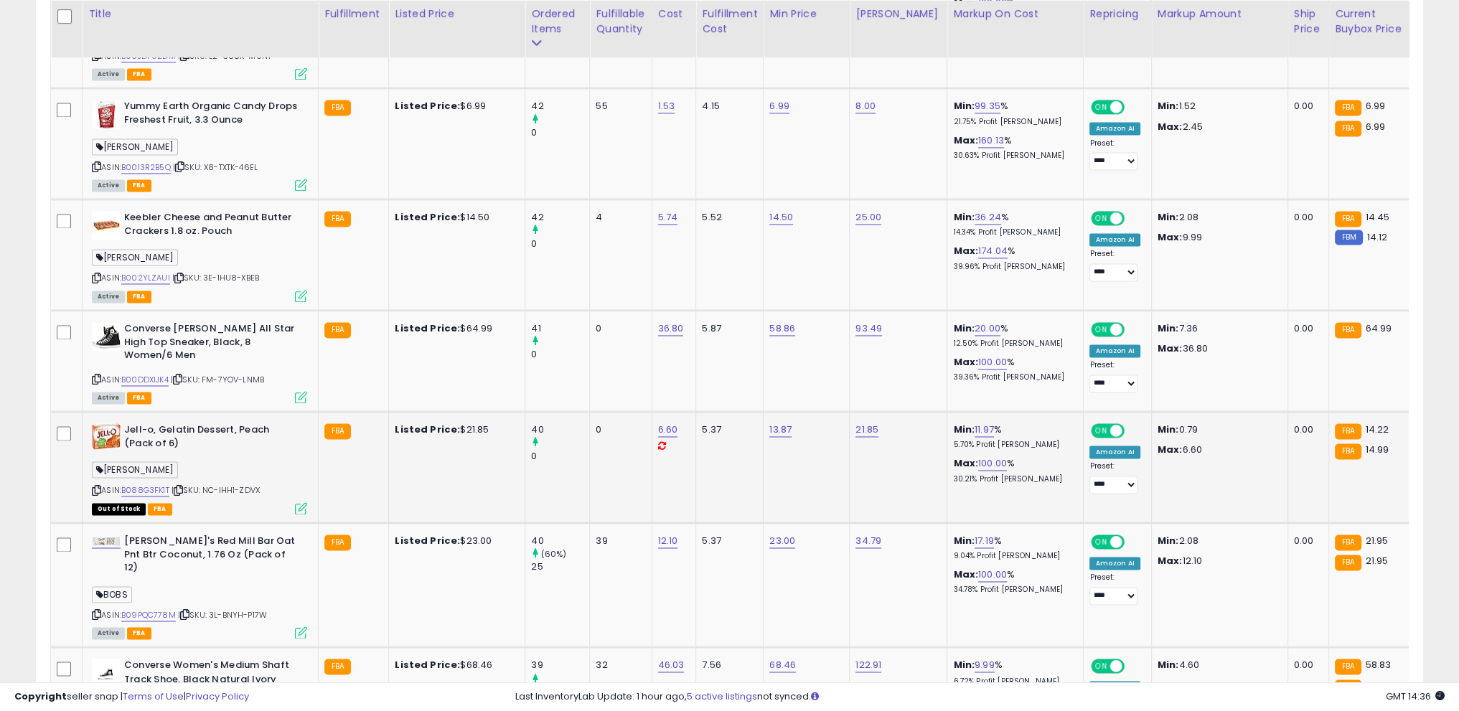
click at [98, 487] on icon at bounding box center [96, 491] width 9 height 8
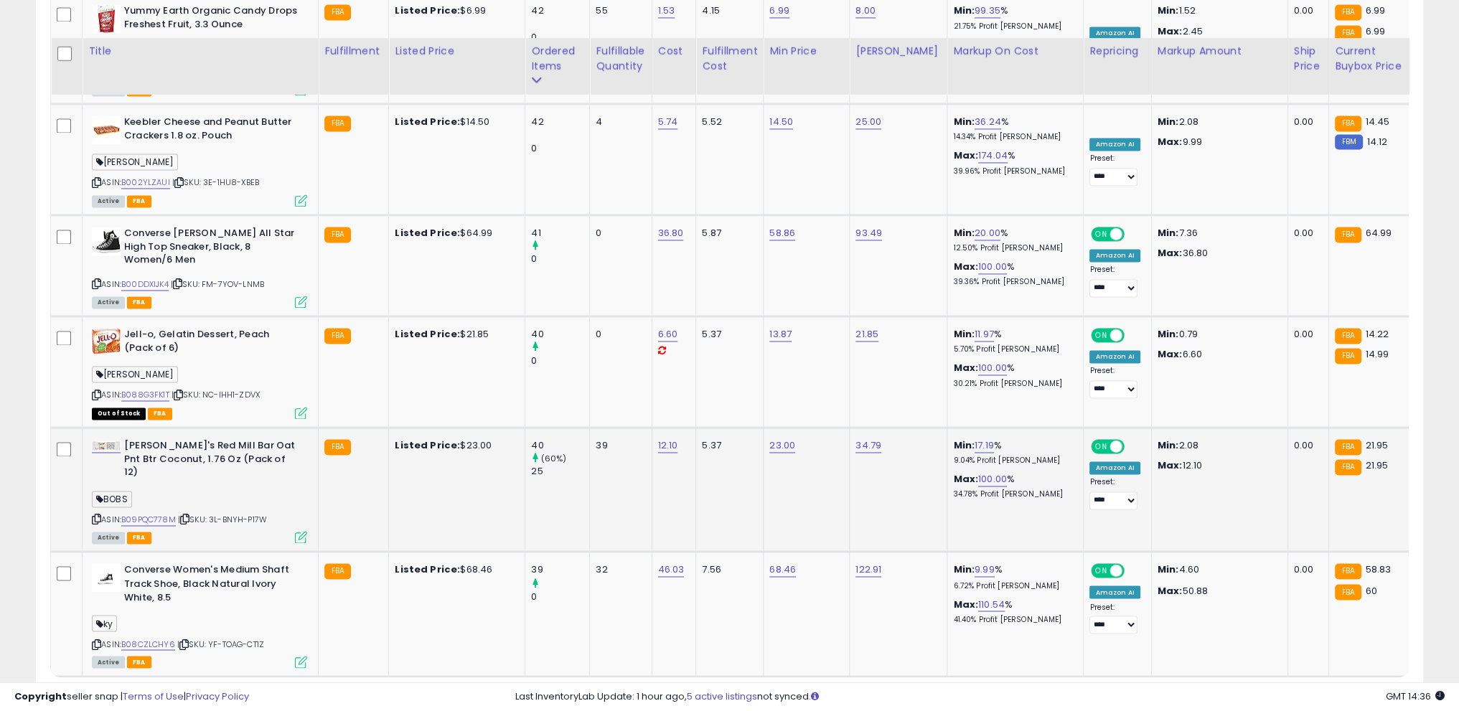
scroll to position [3109, 0]
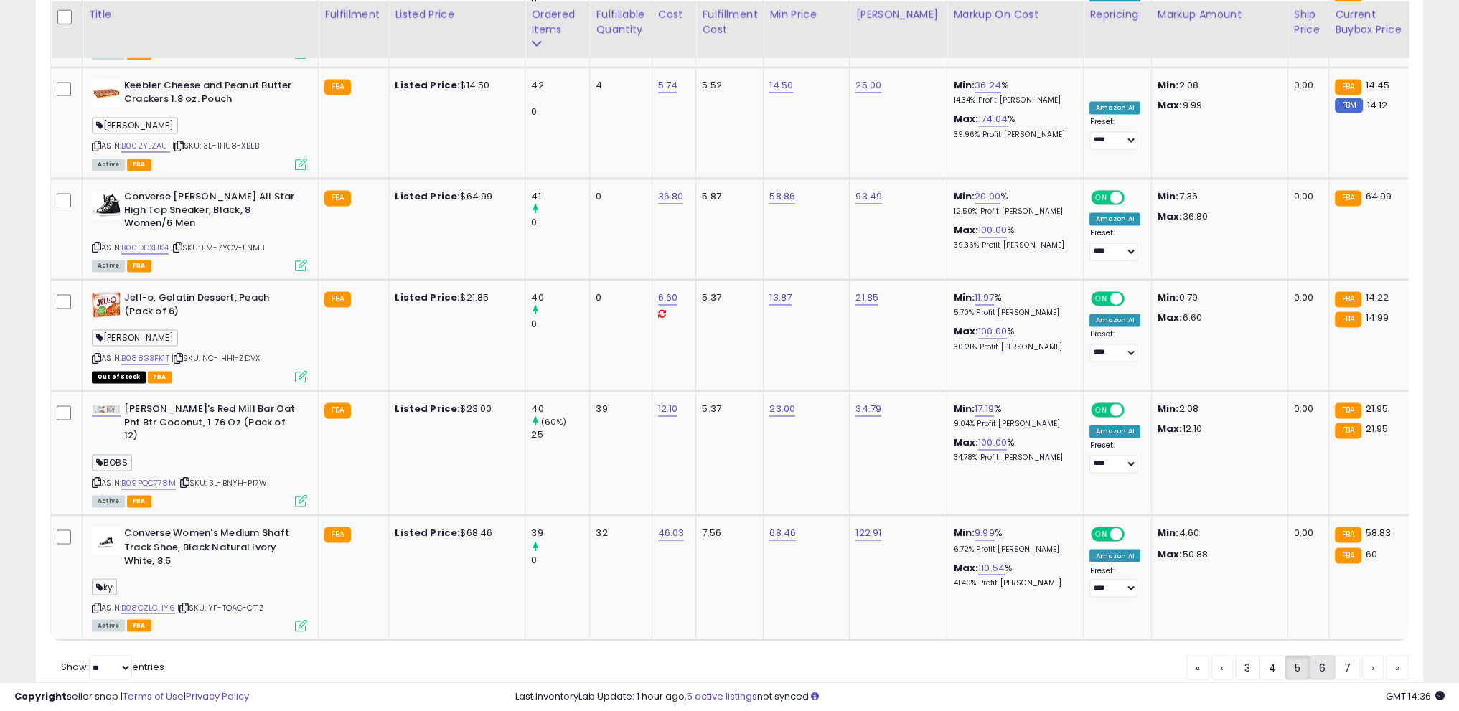
click at [1362, 655] on link "6" at bounding box center [1373, 667] width 22 height 24
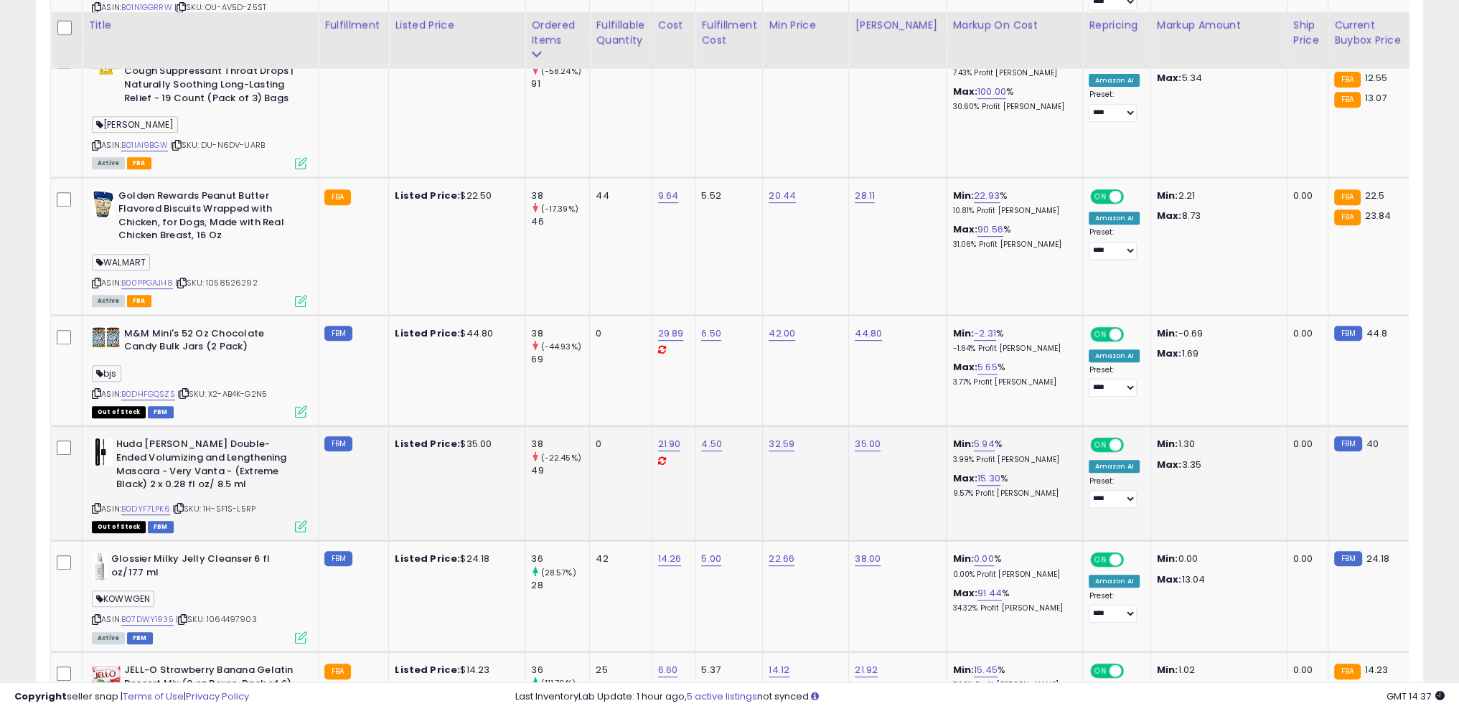
scroll to position [896, 0]
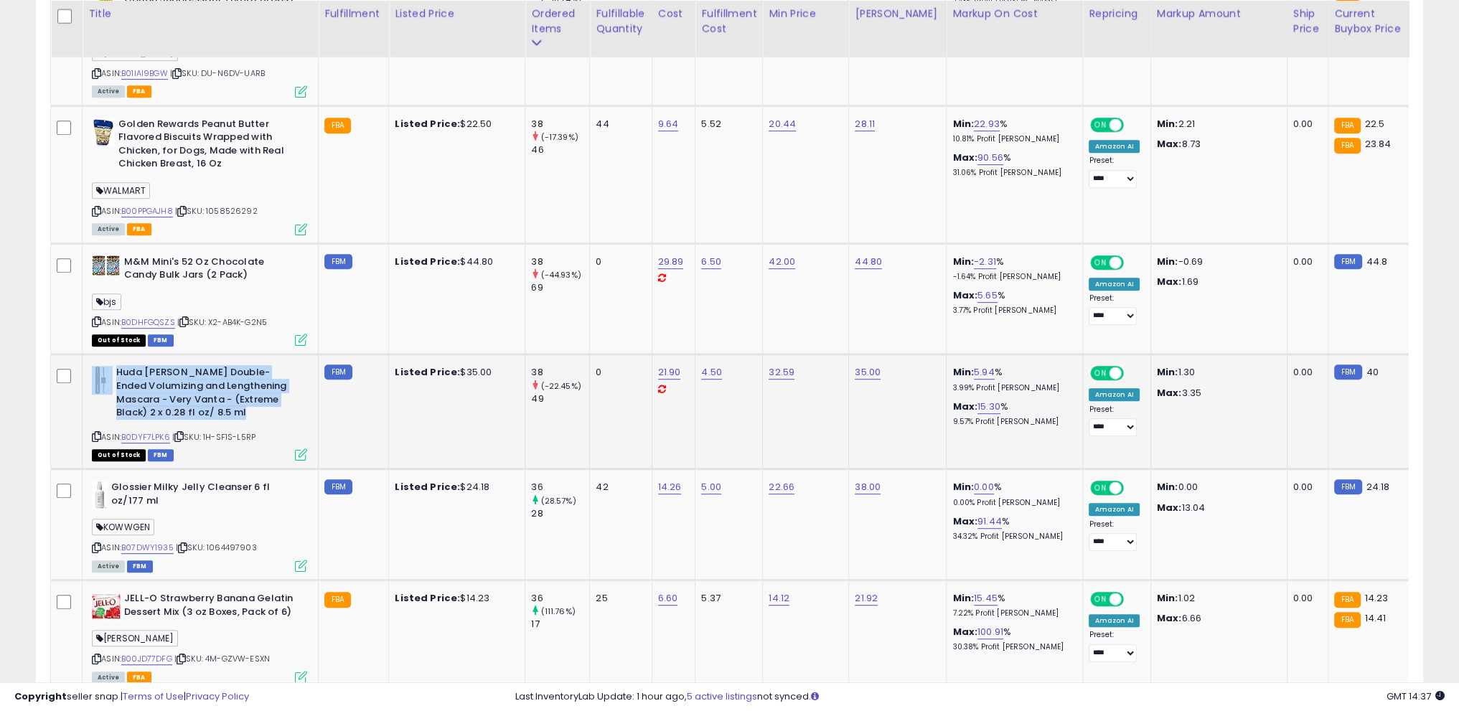
drag, startPoint x: 258, startPoint y: 410, endPoint x: 106, endPoint y: 368, distance: 157.0
click at [106, 368] on div "Huda [PERSON_NAME] Double-Ended Volumizing and Lengthening Mascara - Very Vanta…" at bounding box center [199, 394] width 215 height 57
copy div "Huda [PERSON_NAME] Double-Ended Volumizing and Lengthening Mascara - Very Vanta…"
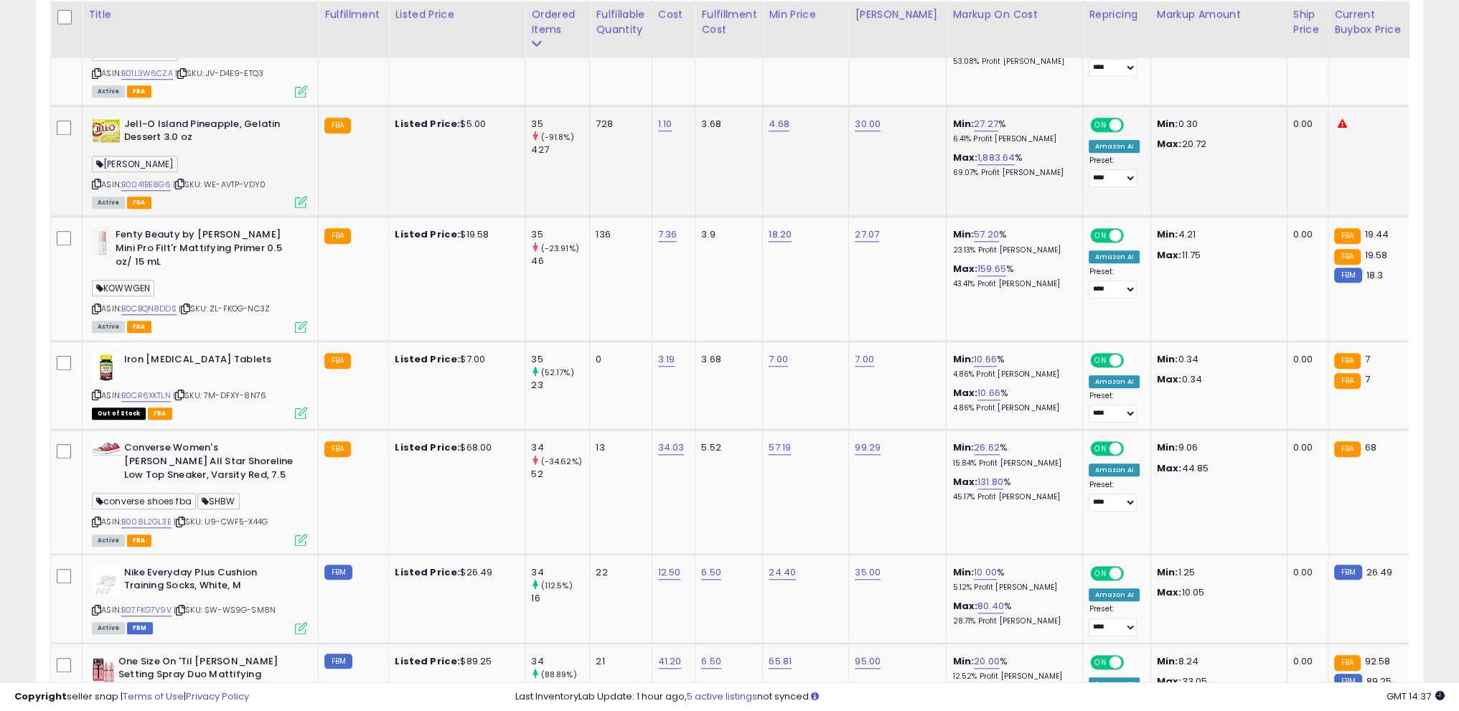
scroll to position [1829, 0]
